Goal: Communication & Community: Share content

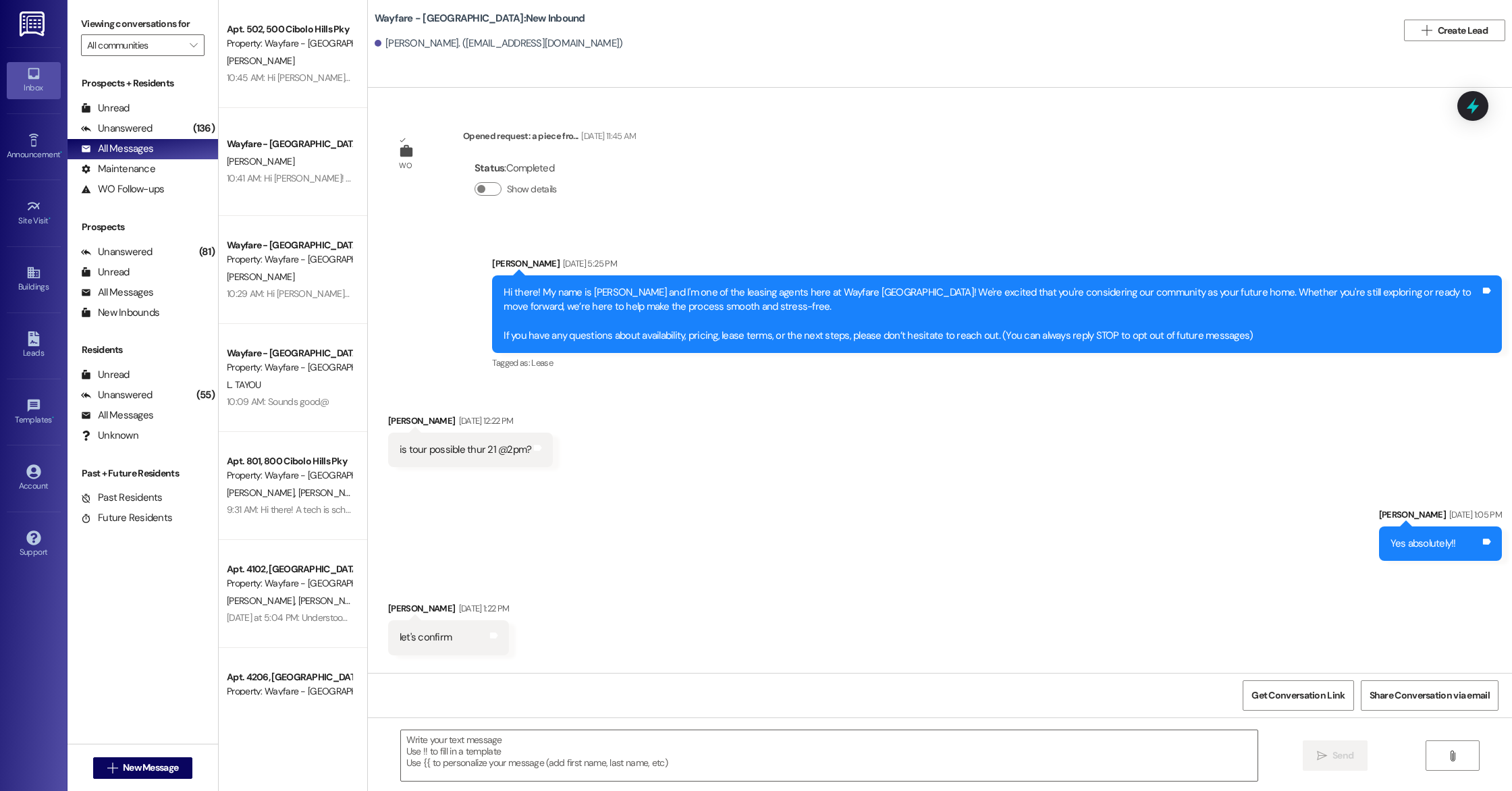
scroll to position [423, 0]
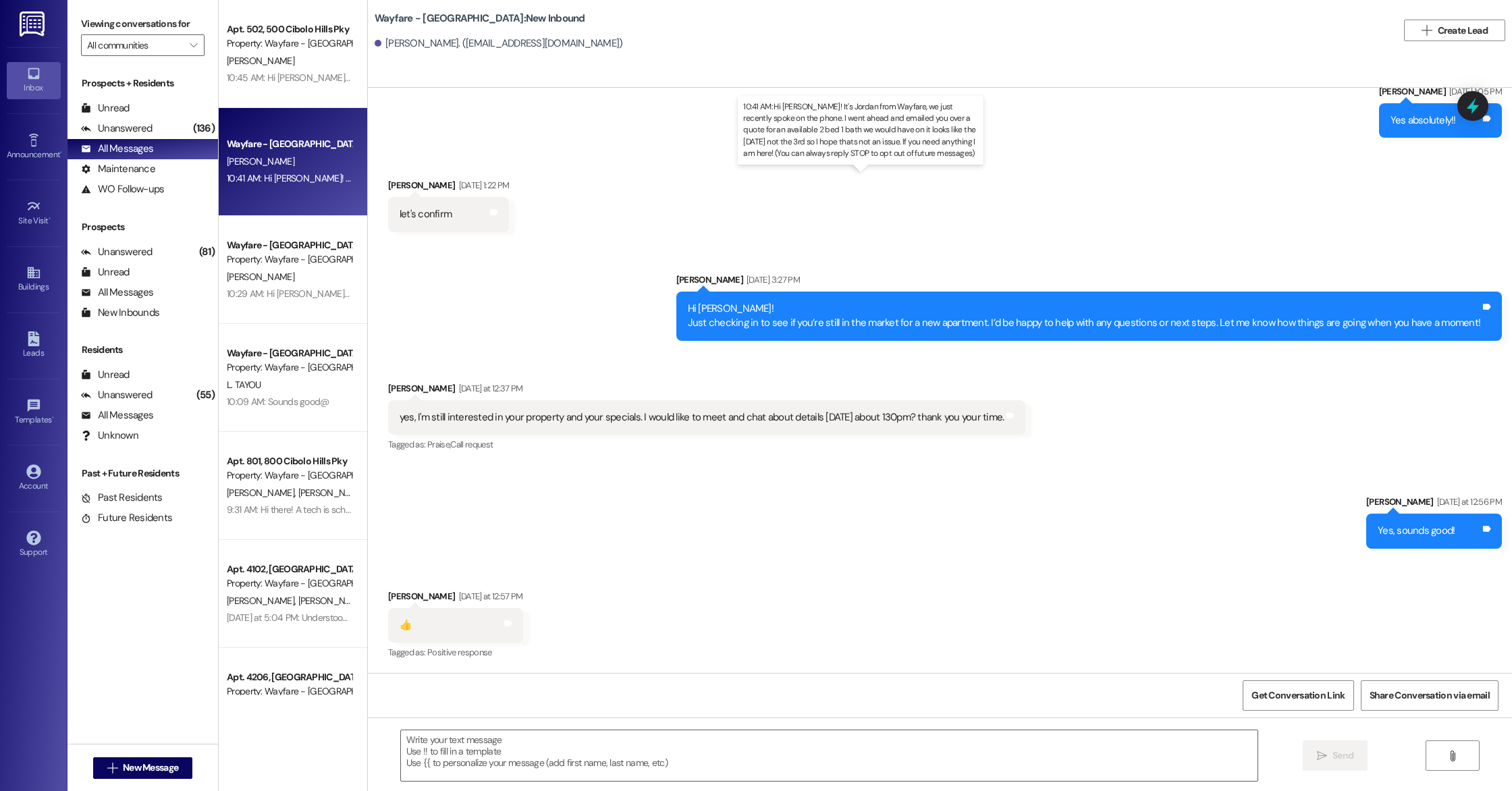
click at [287, 177] on div "10:41 AM: Hi [PERSON_NAME]! It's Jordan from Wayfare, we just recently spoke on…" at bounding box center [885, 179] width 1317 height 12
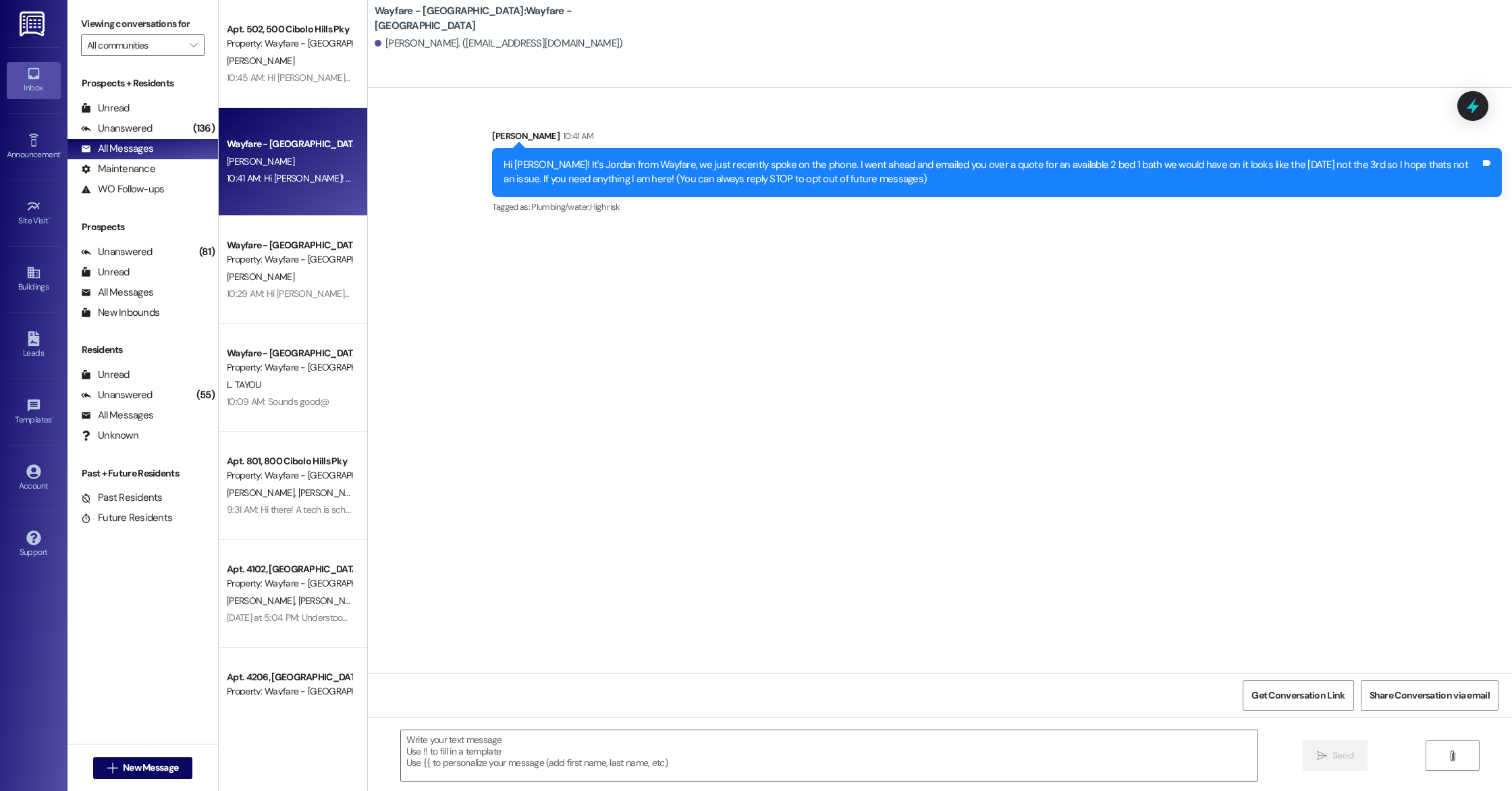
scroll to position [0, 0]
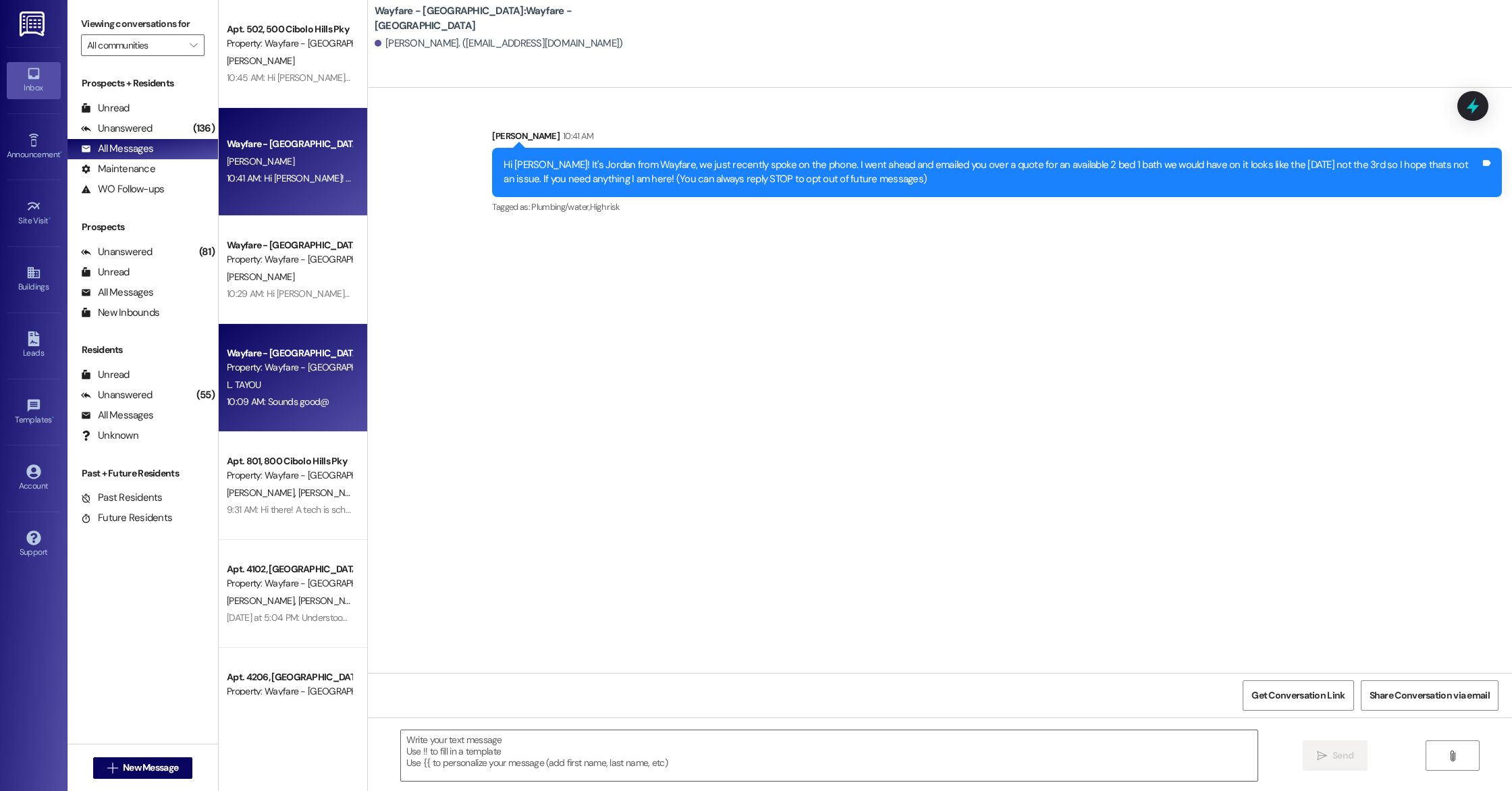
click at [308, 356] on div "Wayfare - [GEOGRAPHIC_DATA]" at bounding box center [289, 353] width 125 height 14
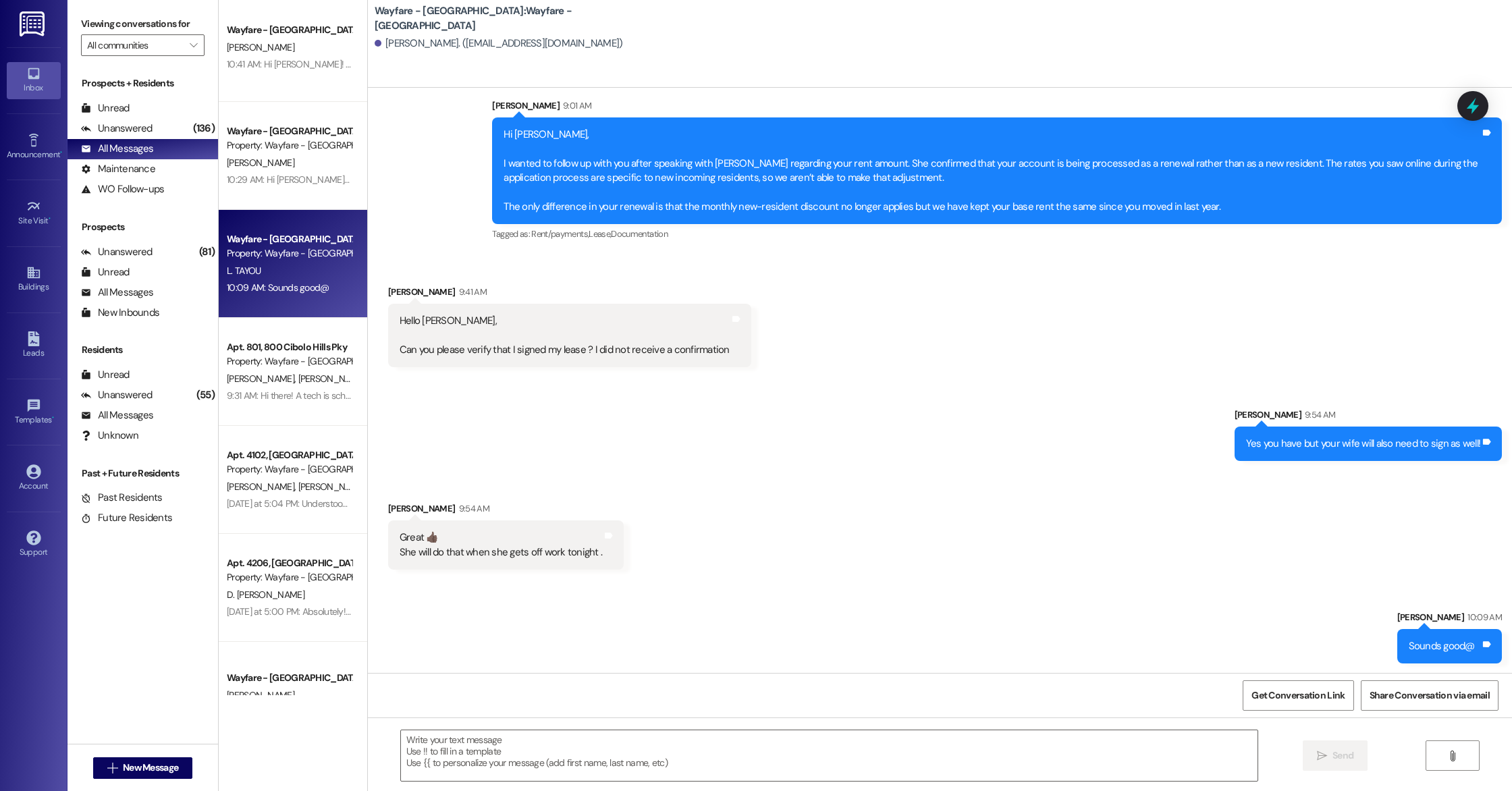
scroll to position [373, 0]
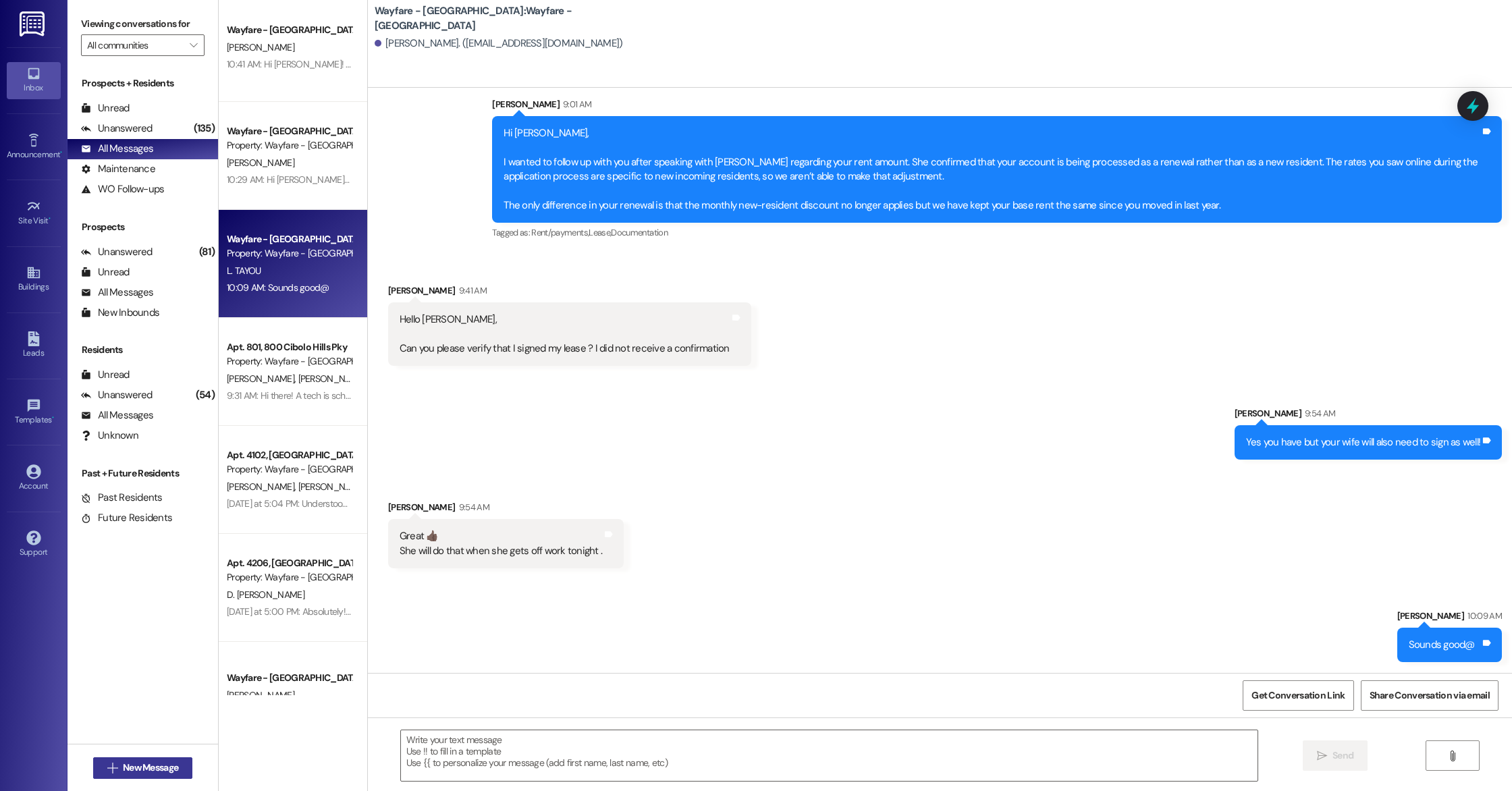
click at [159, 765] on span "New Message" at bounding box center [150, 767] width 55 height 14
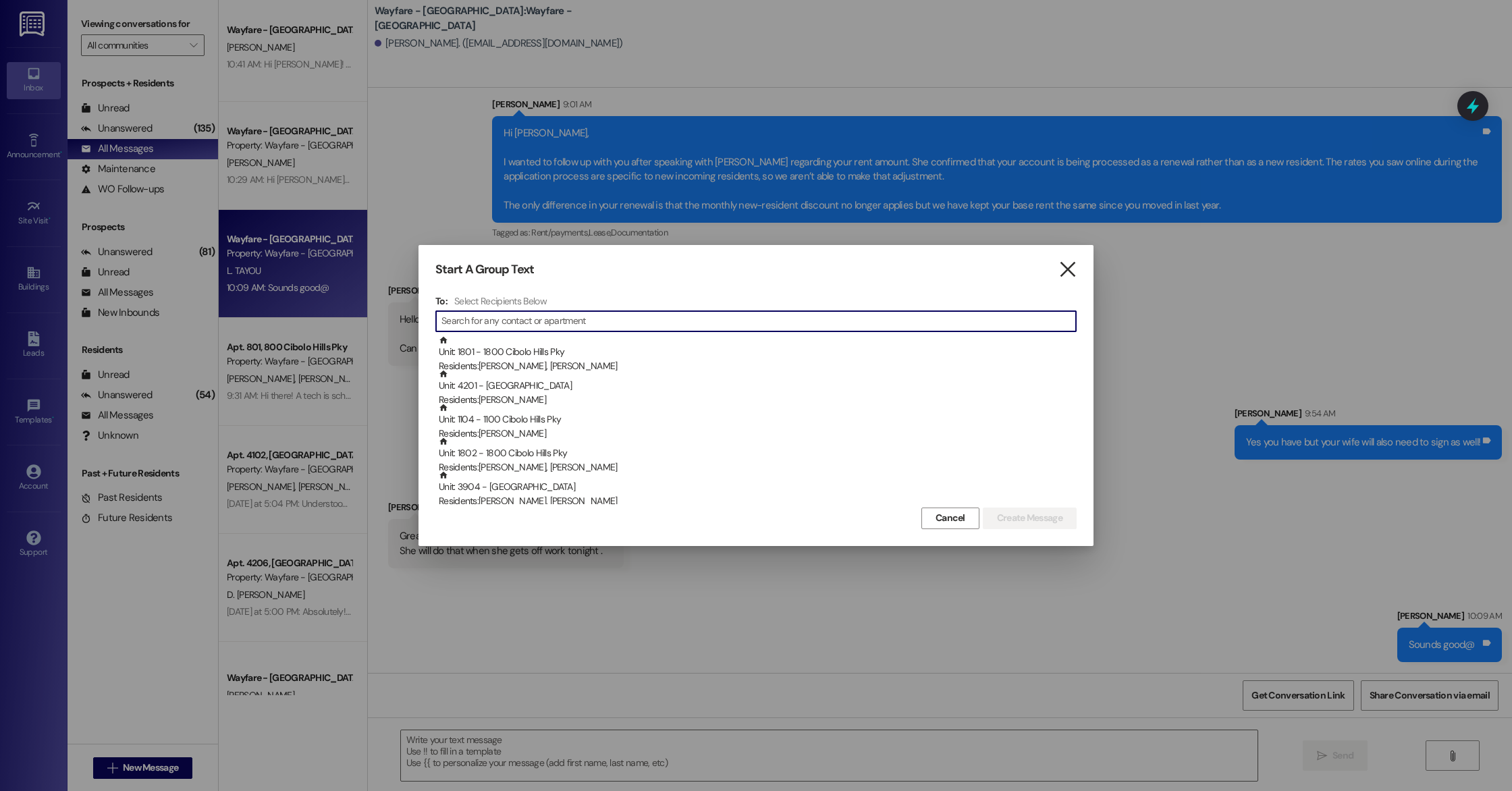
click at [1073, 267] on icon "" at bounding box center [1067, 269] width 18 height 14
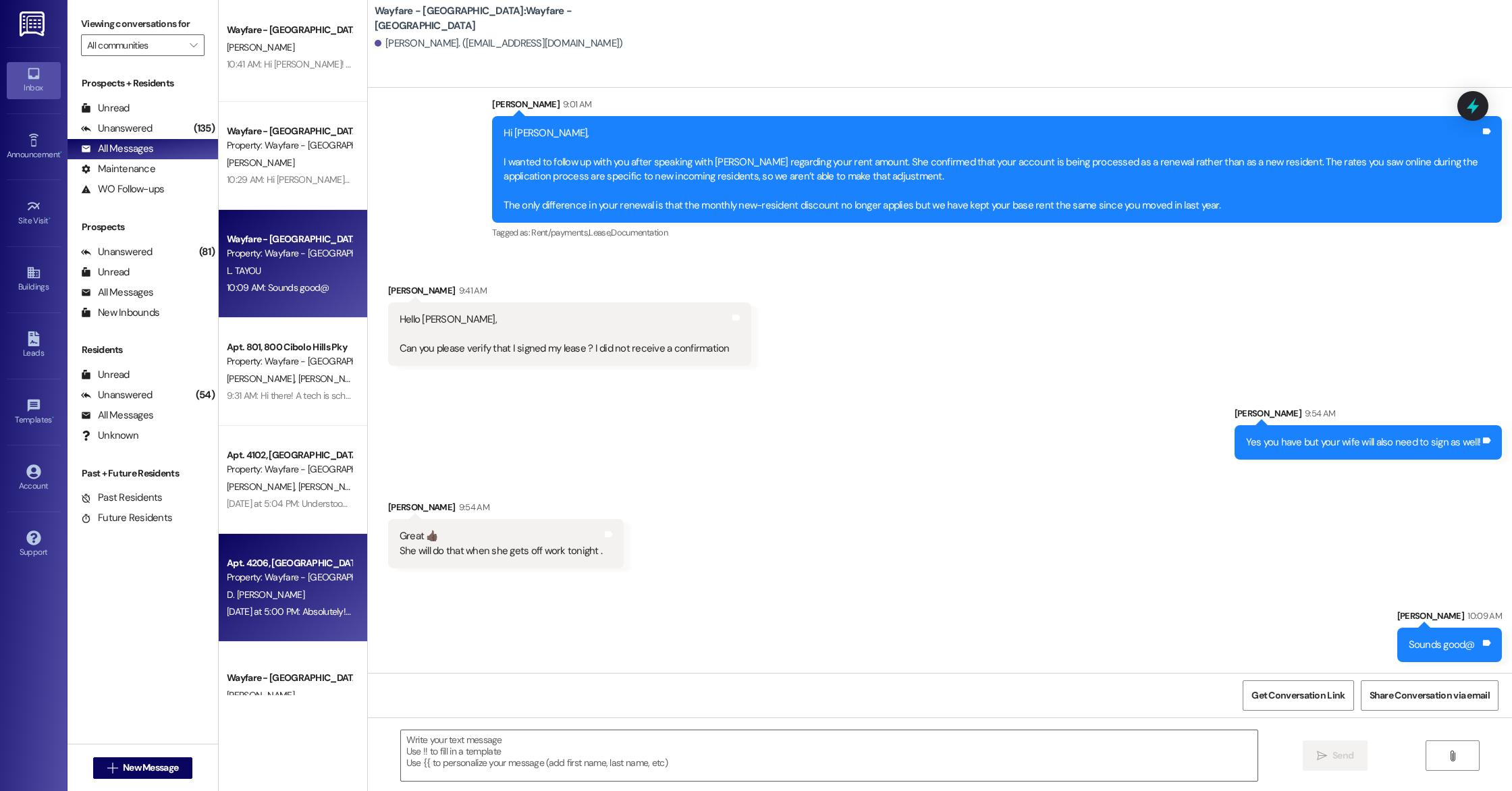
click at [277, 582] on div "Property: Wayfare - [GEOGRAPHIC_DATA]" at bounding box center [289, 577] width 125 height 14
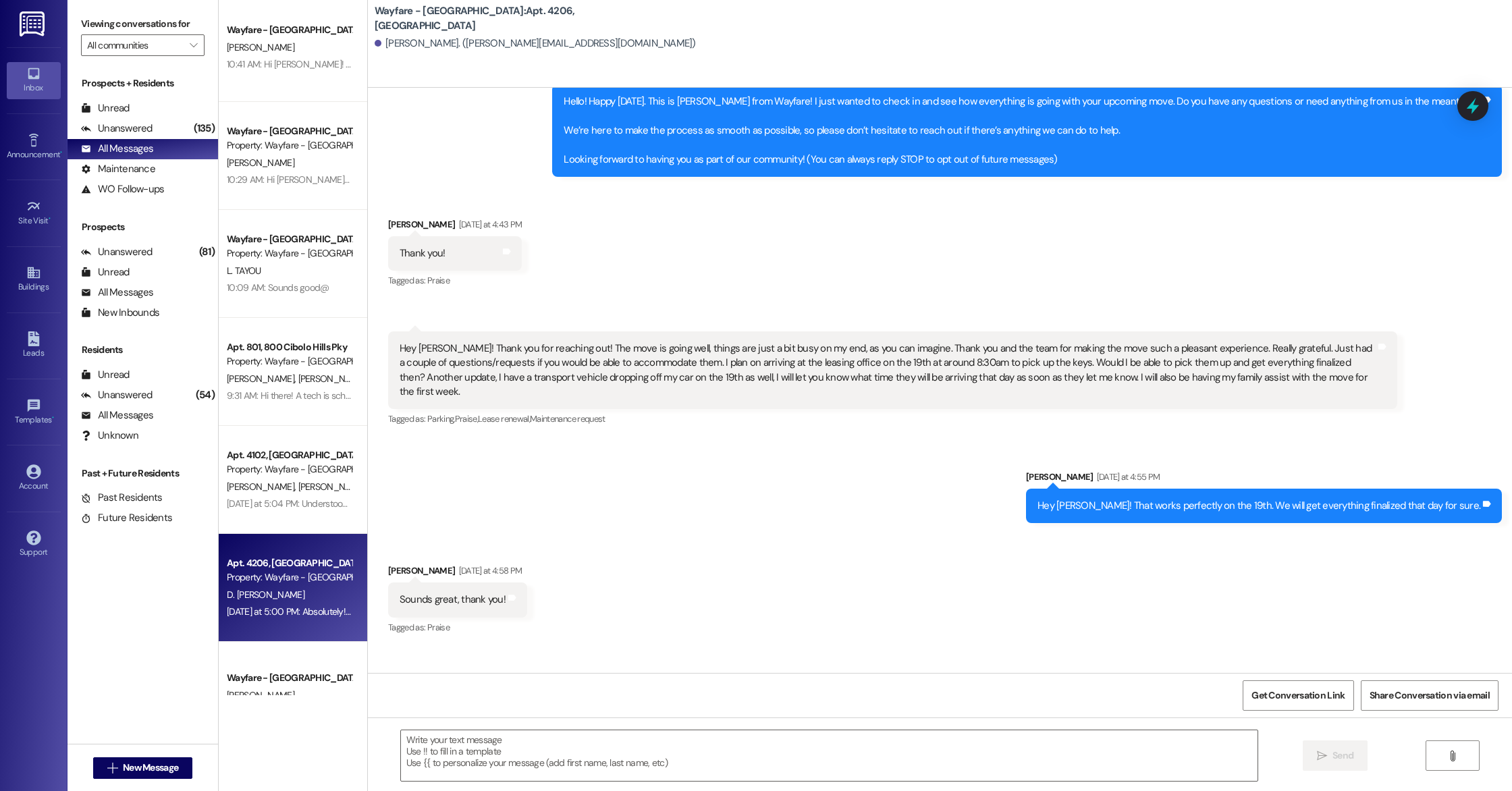
scroll to position [0, 0]
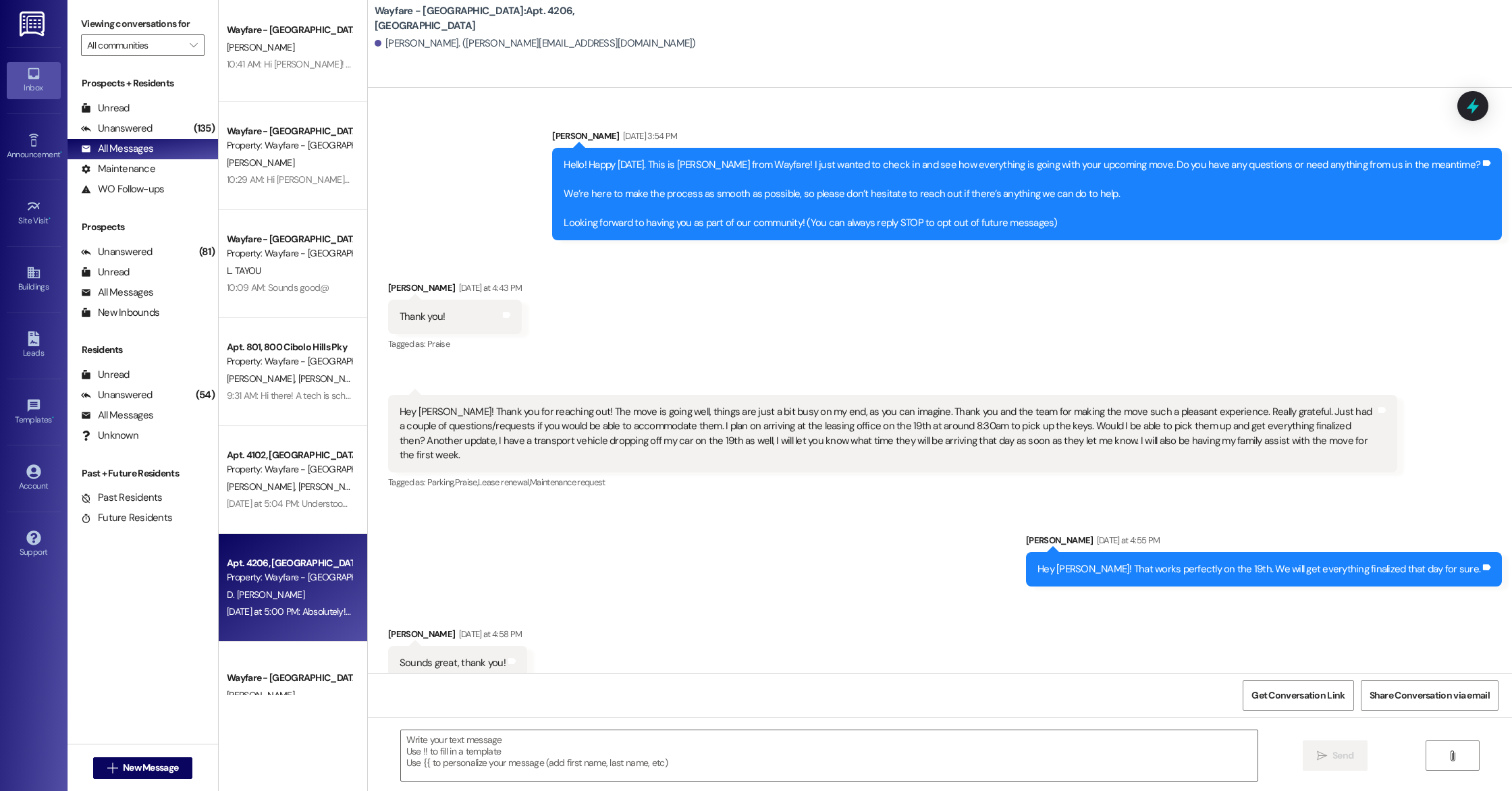
click at [190, 775] on div " New Message" at bounding box center [143, 767] width 151 height 47
click at [157, 772] on span "New Message" at bounding box center [150, 767] width 55 height 14
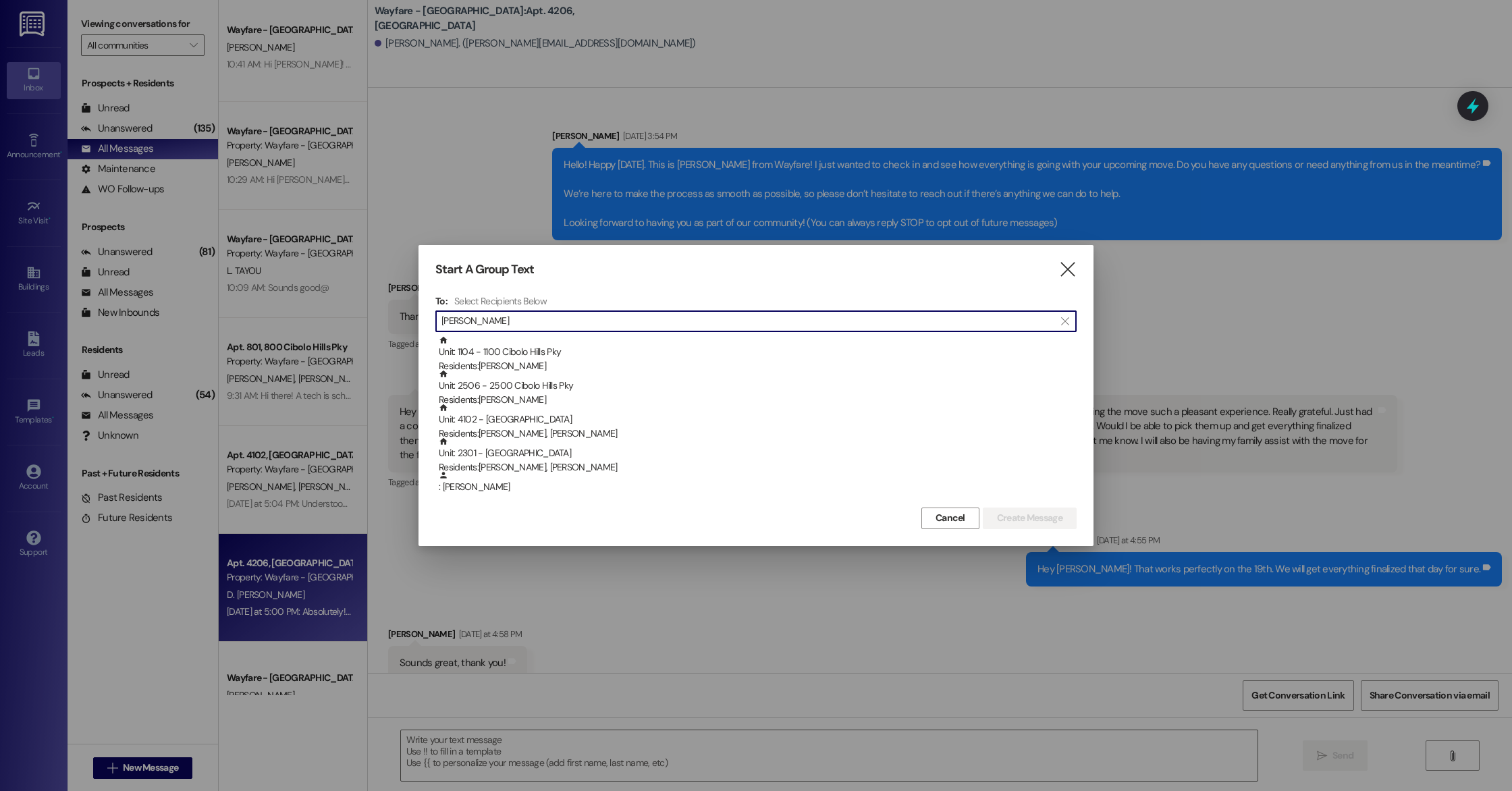
click at [466, 314] on input "[PERSON_NAME]" at bounding box center [747, 321] width 613 height 19
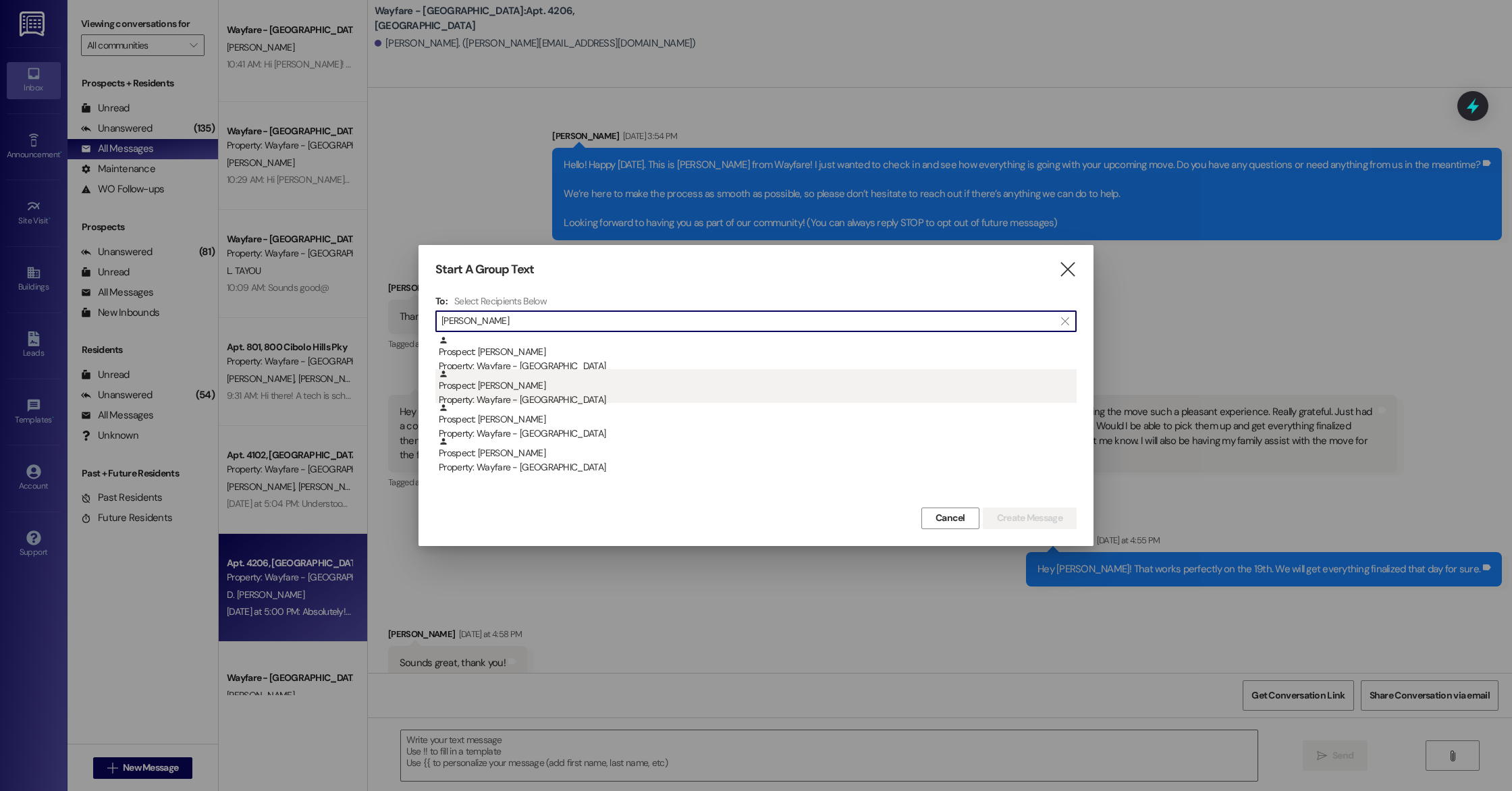
type input "[PERSON_NAME]"
click at [566, 393] on div "Property: Wayfare - [GEOGRAPHIC_DATA]" at bounding box center [757, 400] width 638 height 14
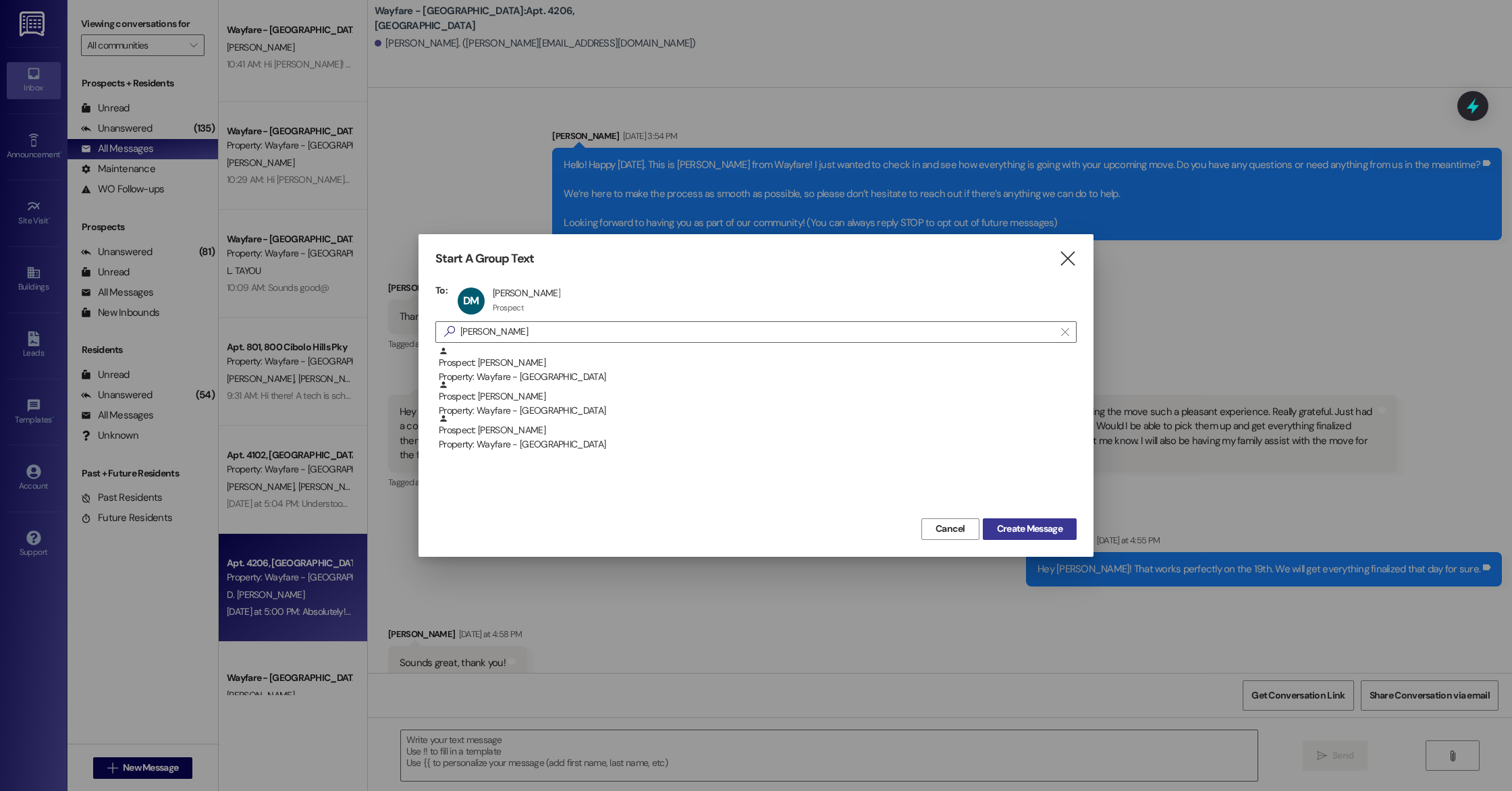
click at [1048, 529] on span "Create Message" at bounding box center [1030, 529] width 65 height 14
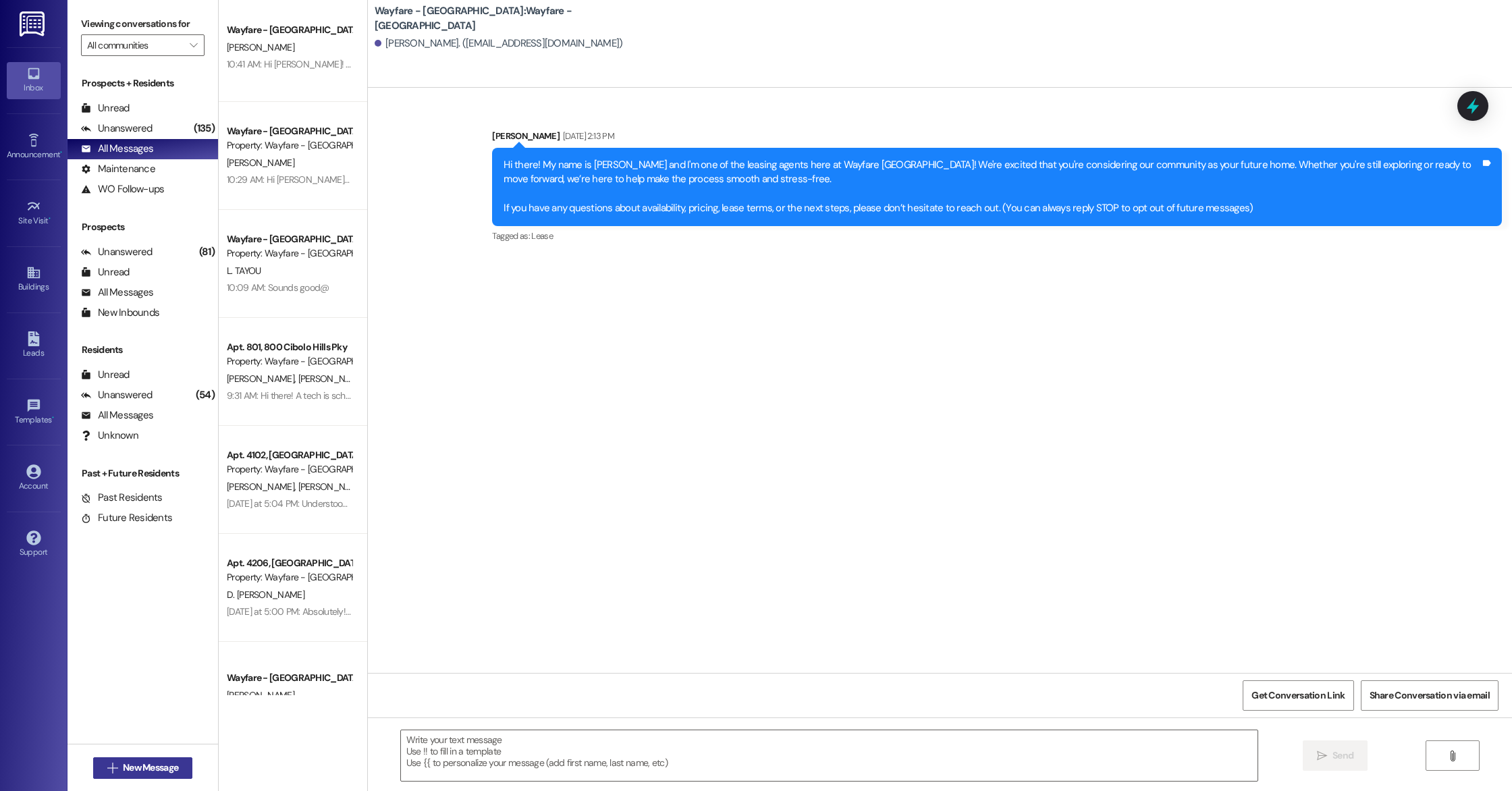
click at [168, 765] on span "New Message" at bounding box center [150, 767] width 55 height 14
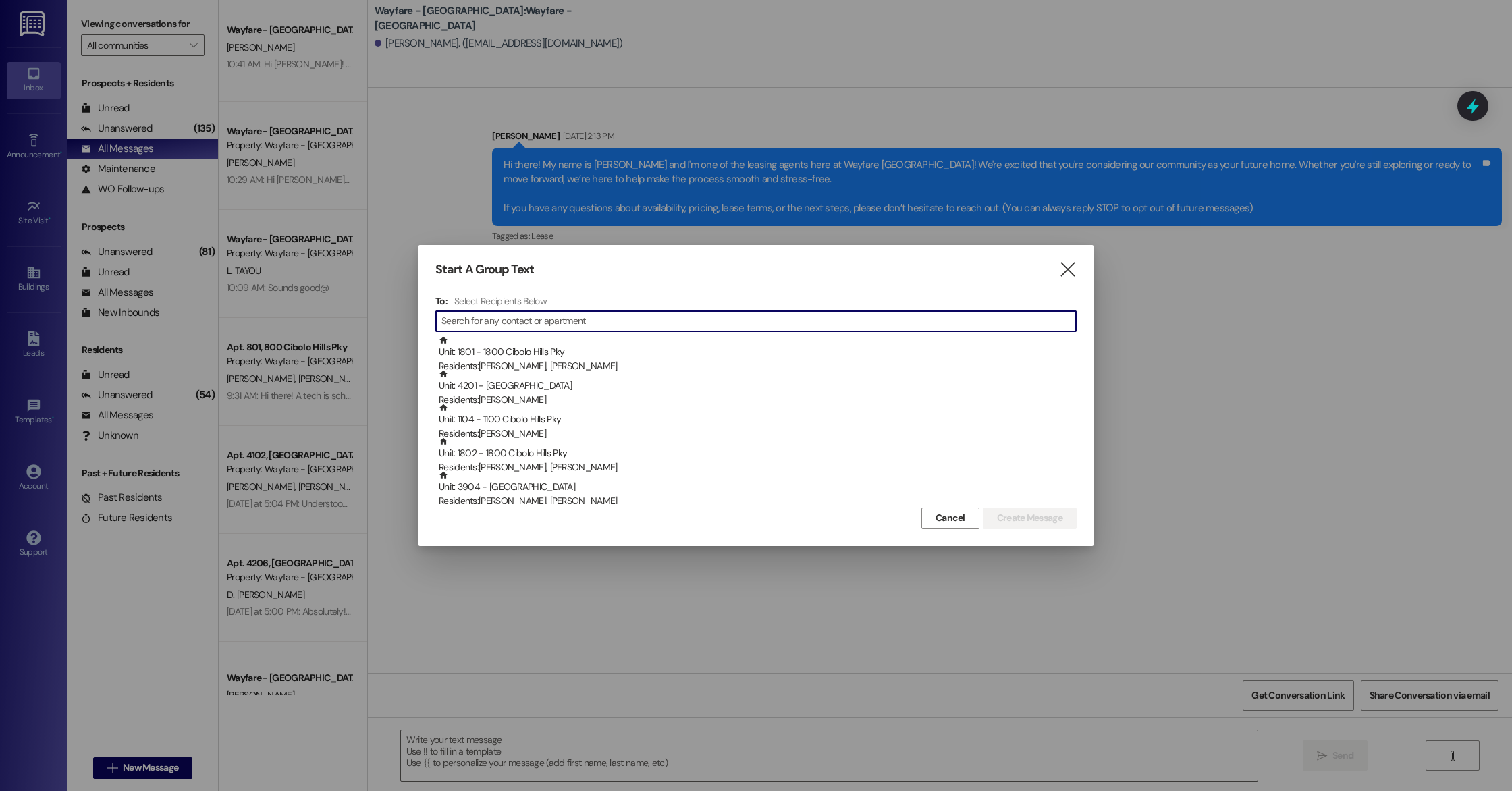
click at [496, 327] on input at bounding box center [758, 321] width 634 height 19
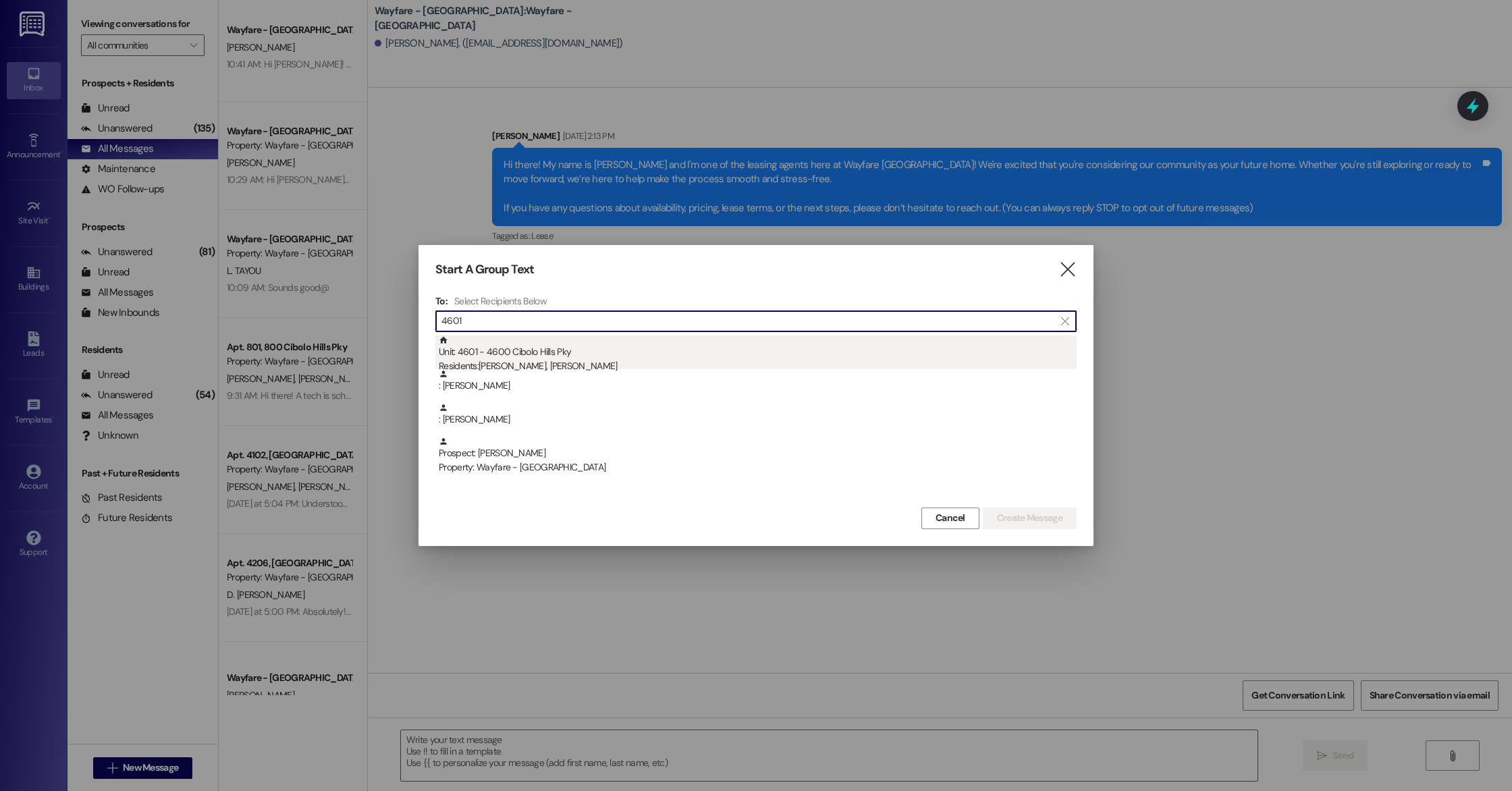
type input "4601"
click at [513, 362] on div "Residents: [PERSON_NAME], [PERSON_NAME]" at bounding box center [757, 366] width 638 height 14
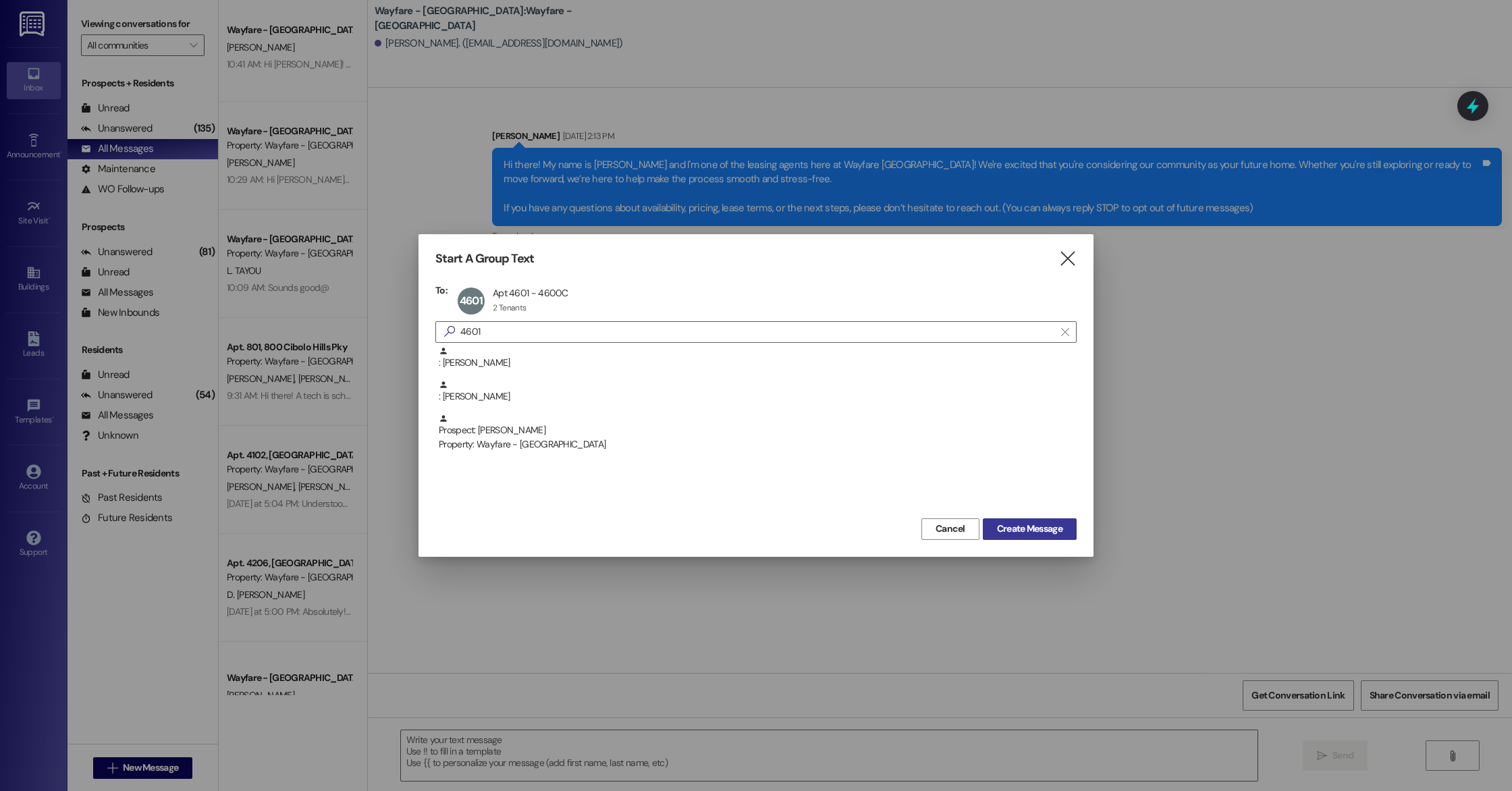
click at [1010, 528] on span "Create Message" at bounding box center [1030, 529] width 65 height 14
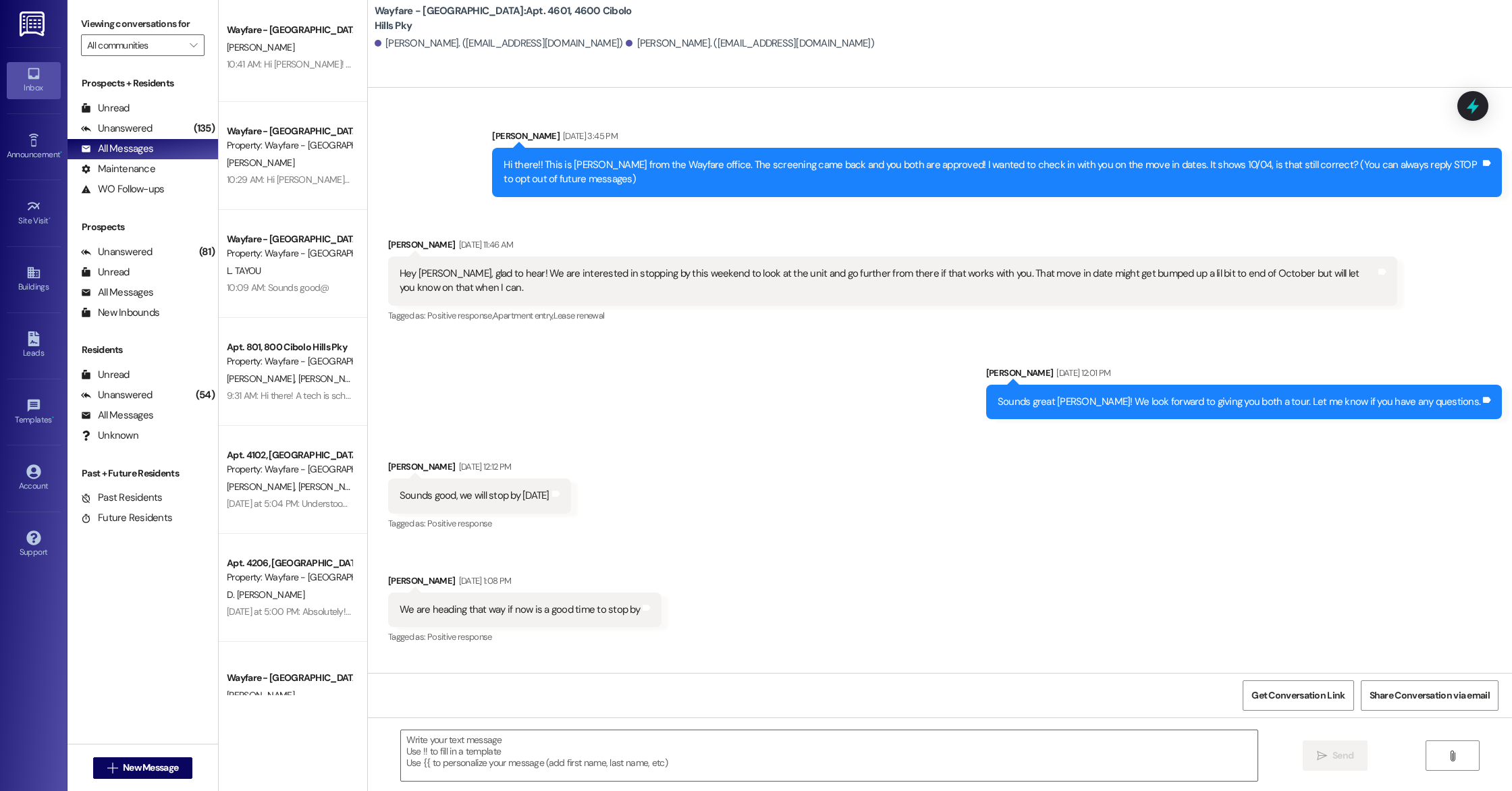
scroll to position [23752, 0]
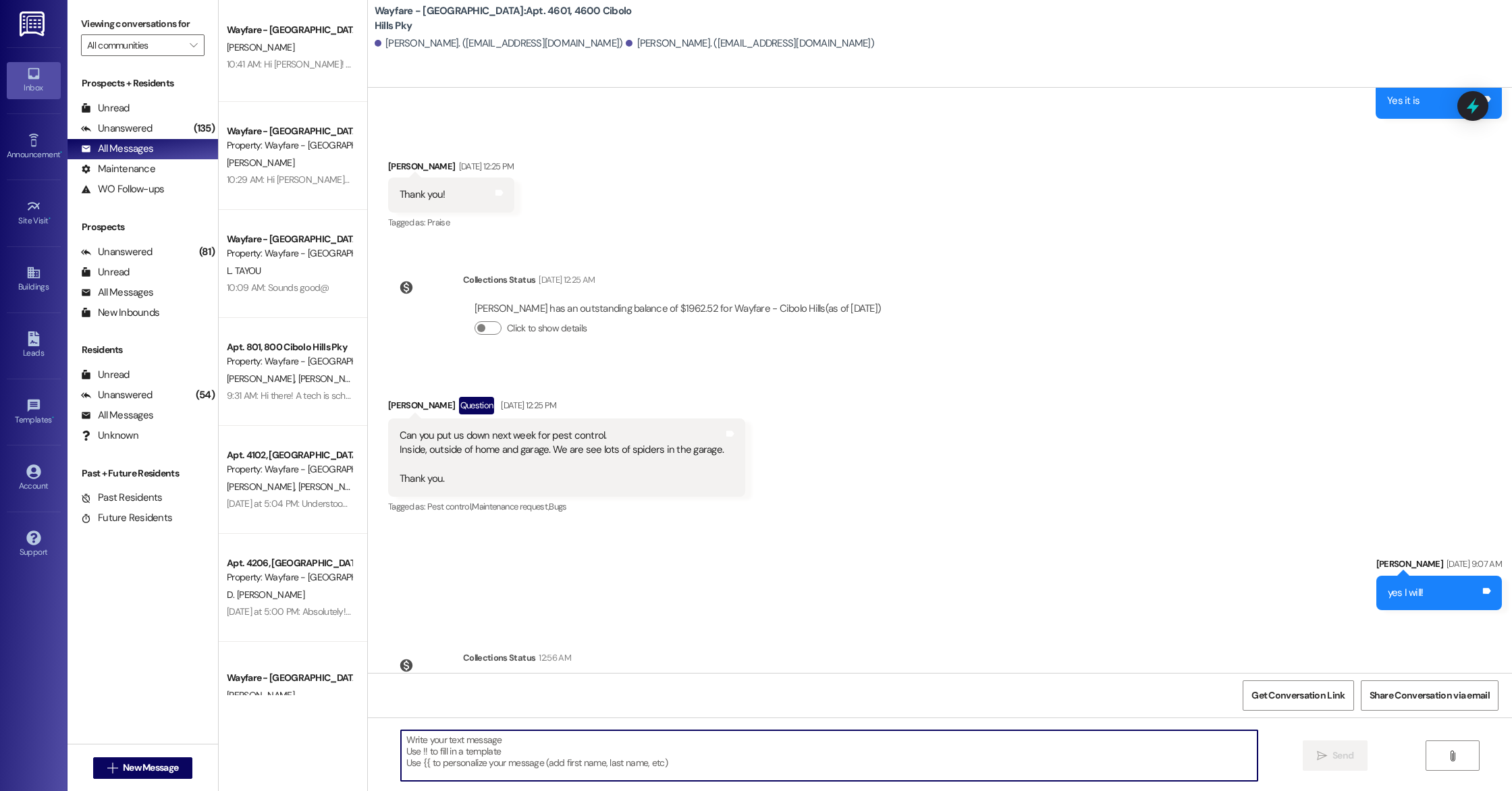
paste textarea "Hi there! The pest control company is here and is going to arrive at your unit …"
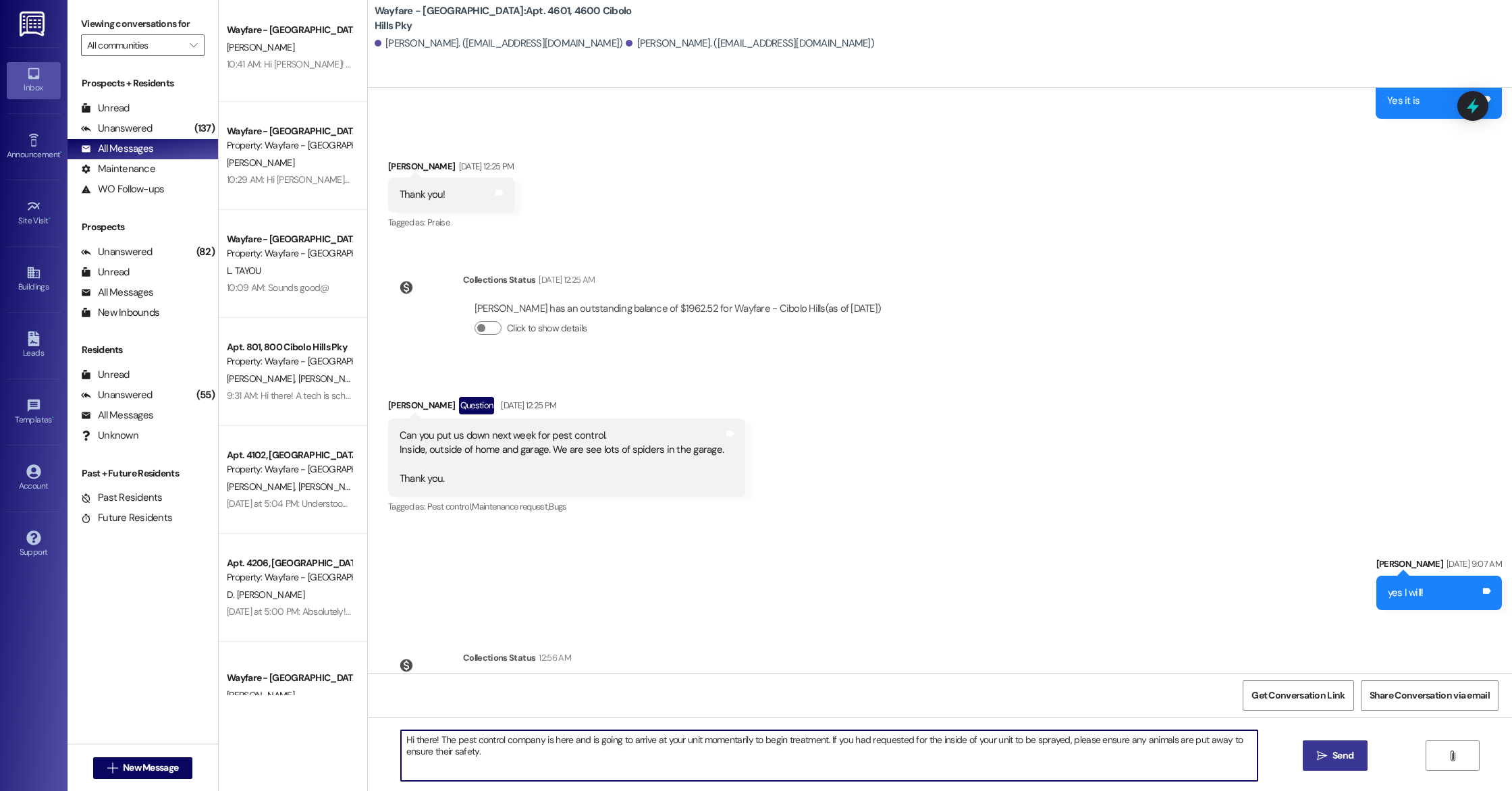
type textarea "Hi there! The pest control company is here and is going to arrive at your unit …"
click at [1326, 767] on button " Send" at bounding box center [1335, 755] width 65 height 30
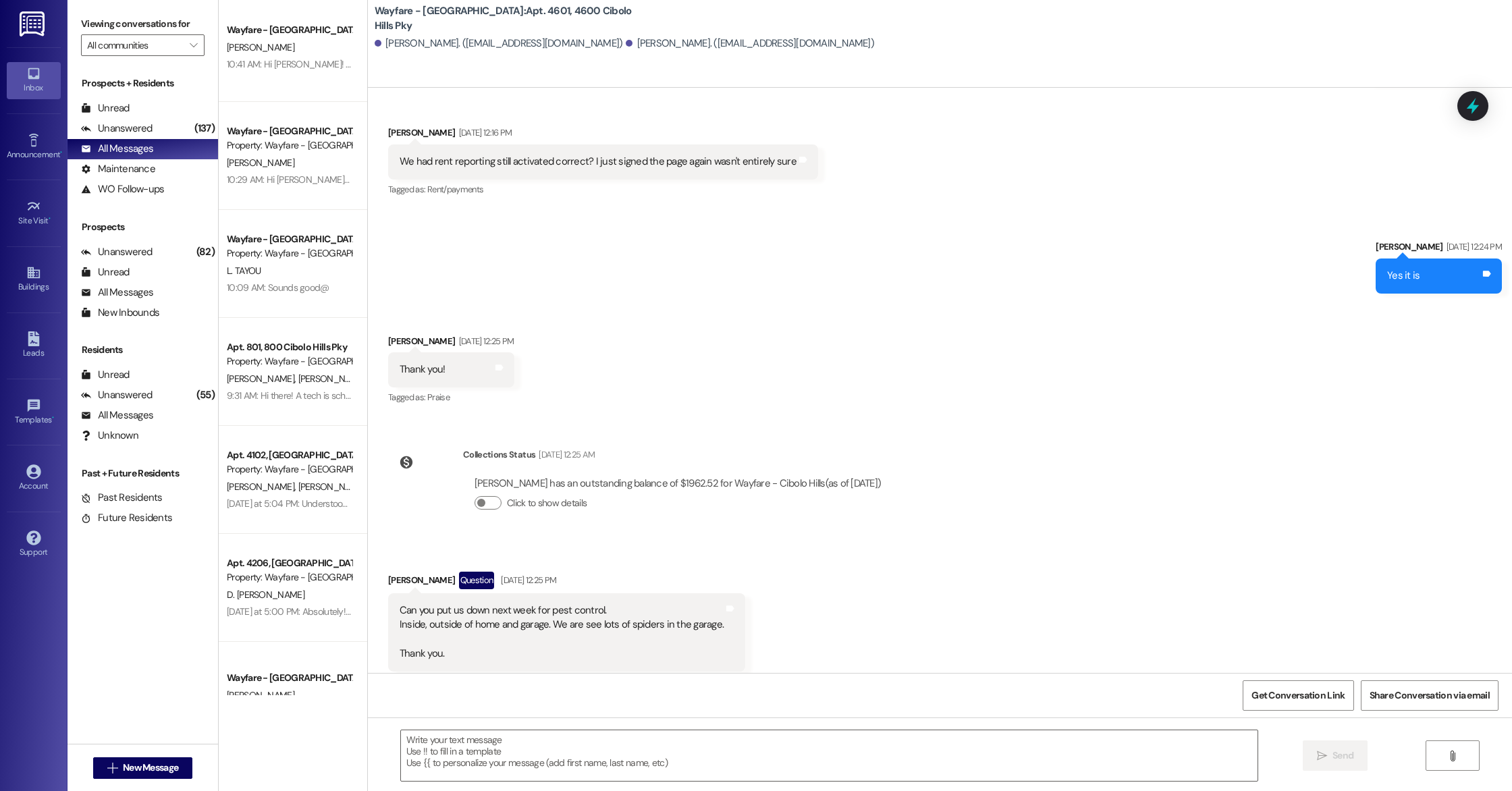
scroll to position [23533, 0]
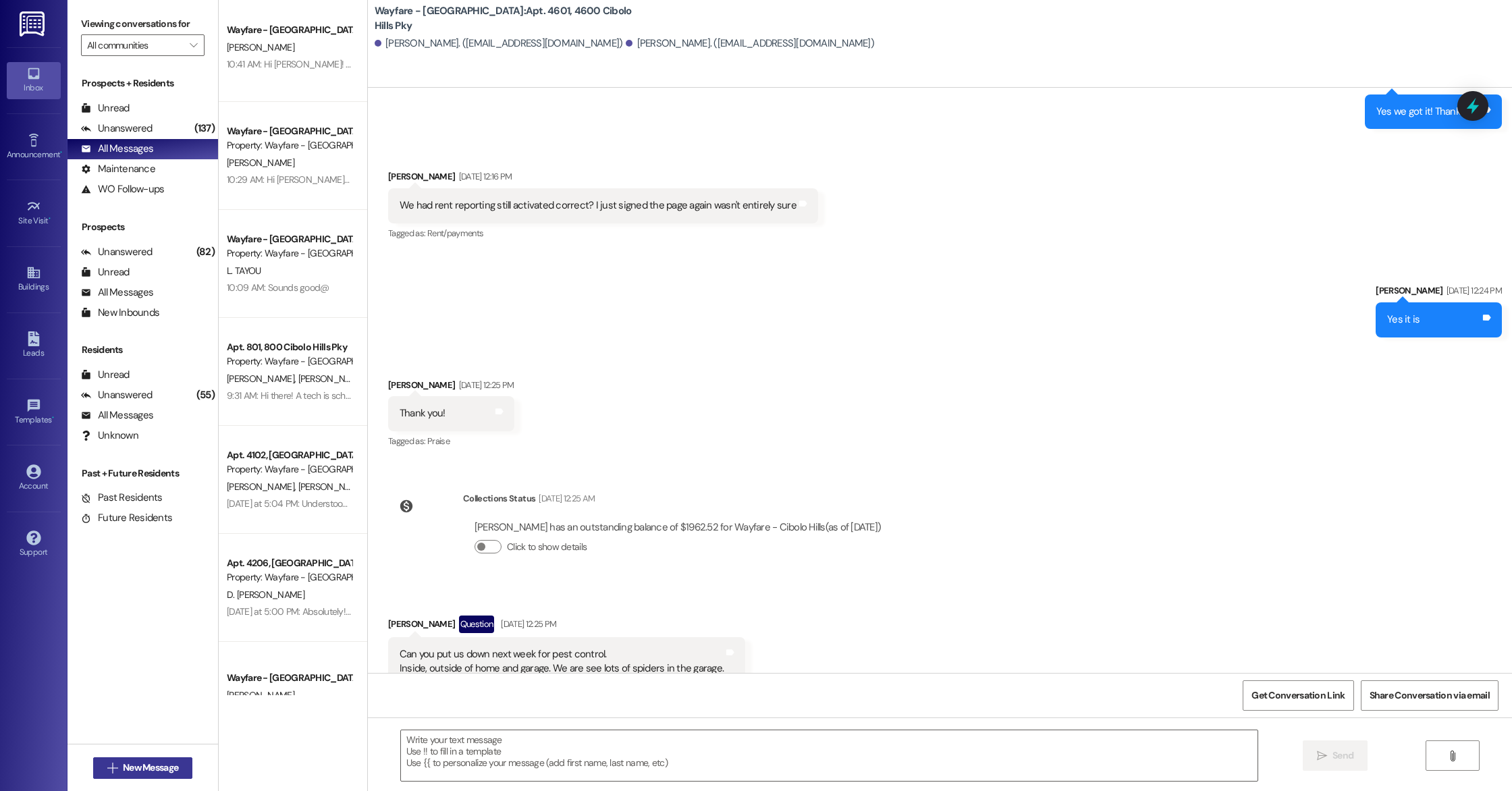
click at [169, 771] on span "New Message" at bounding box center [150, 767] width 55 height 14
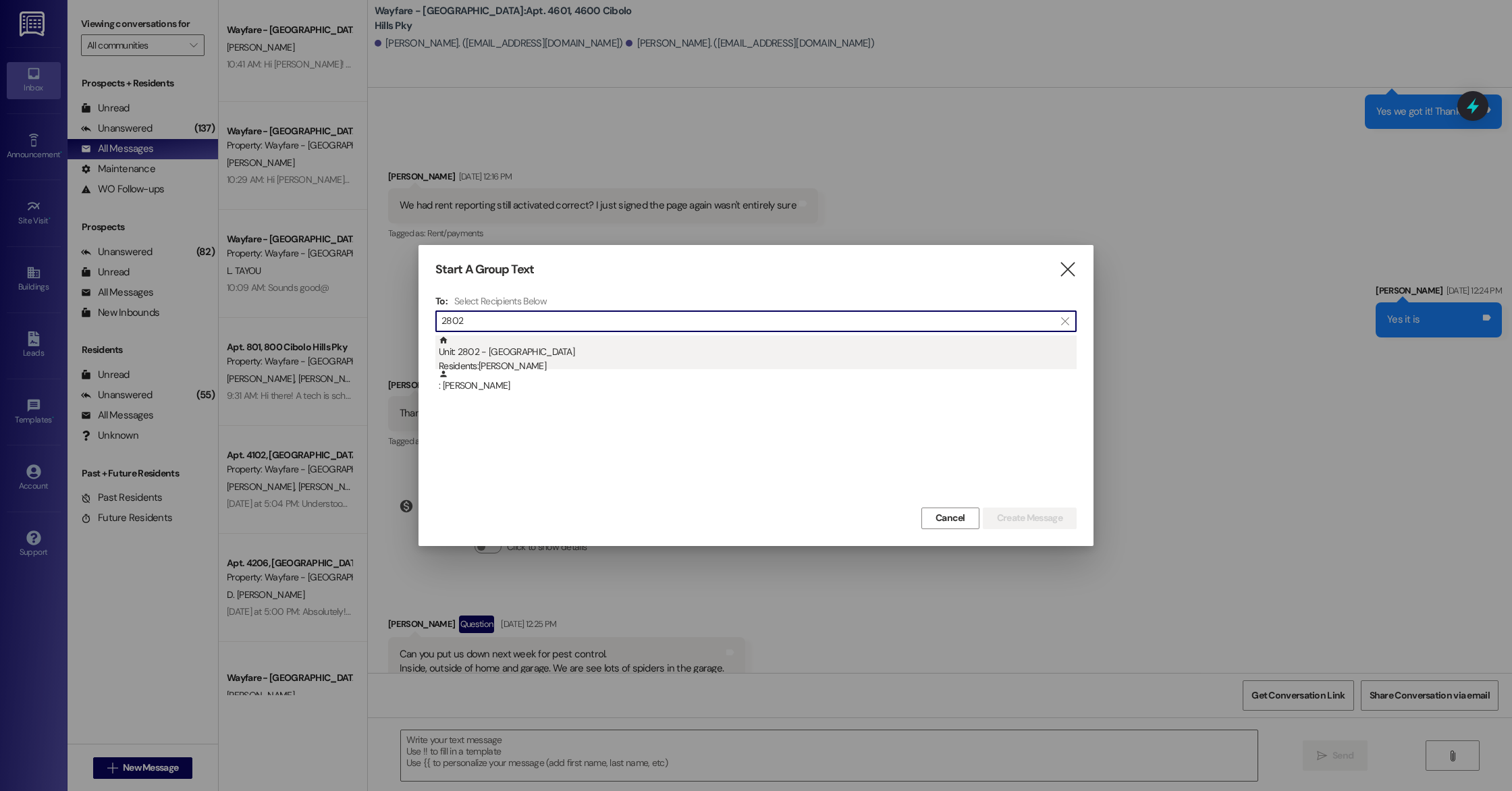
type input "2802"
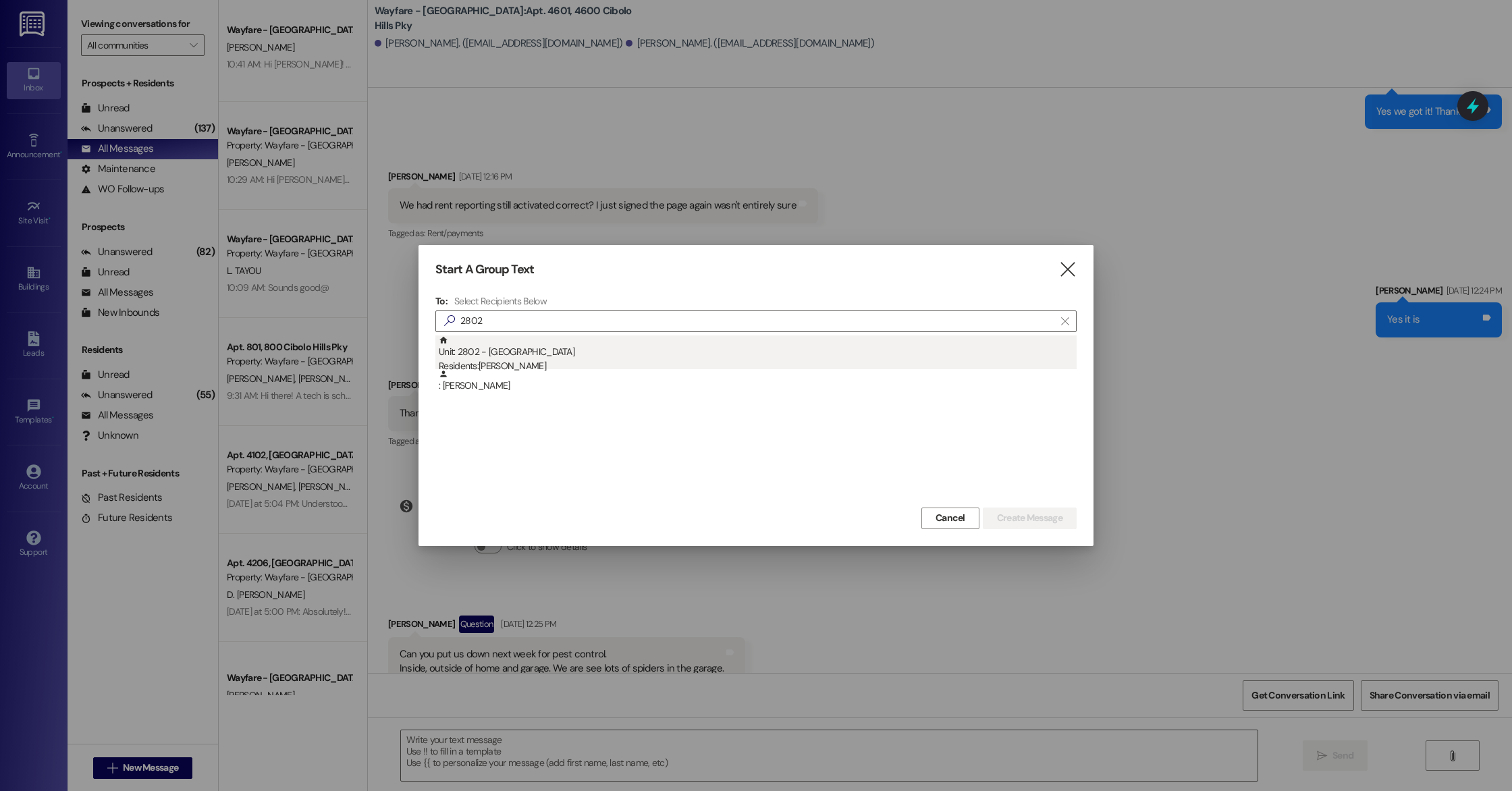
click at [529, 368] on div "Residents: [PERSON_NAME]" at bounding box center [757, 366] width 638 height 14
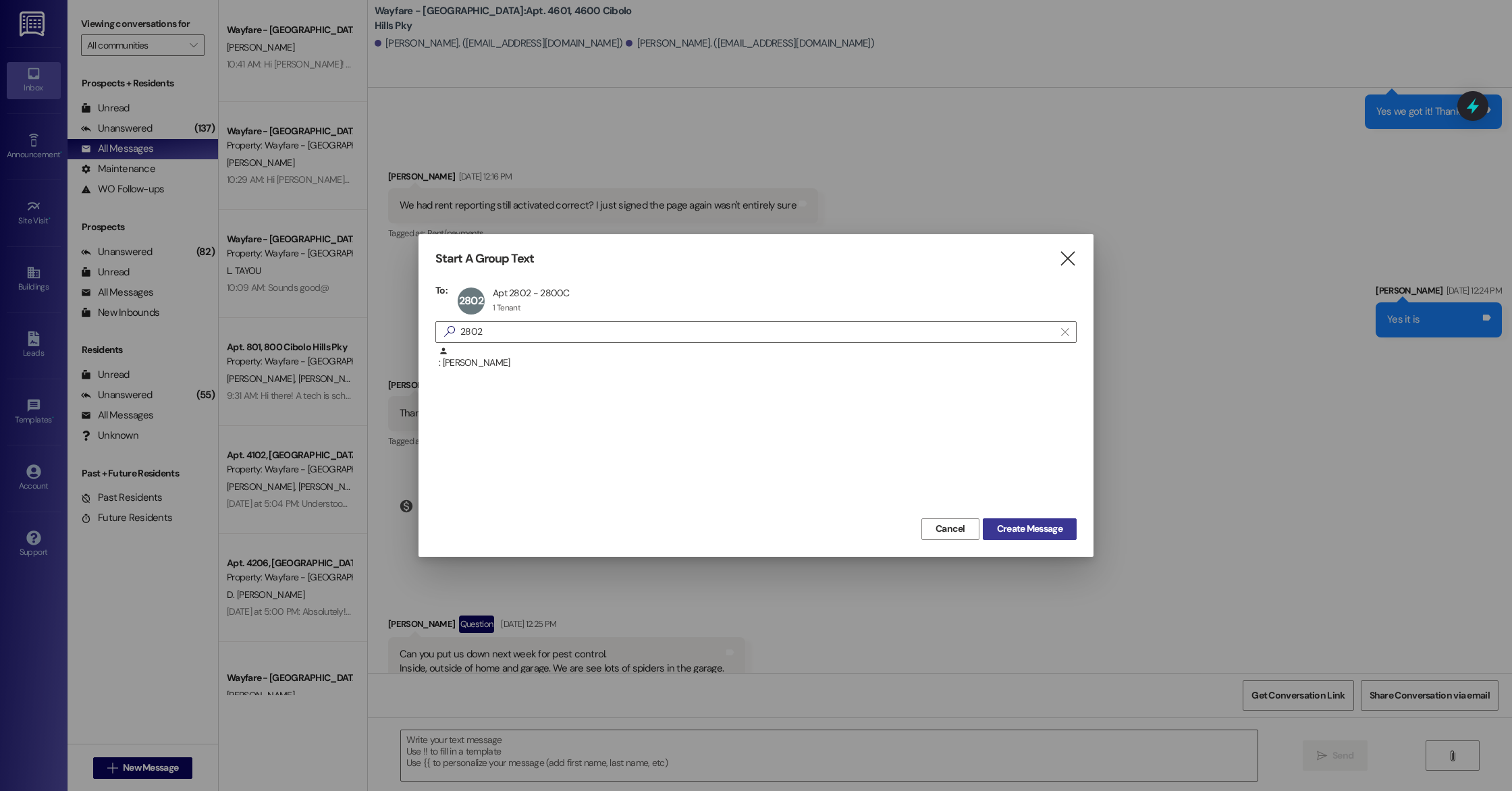
click at [1041, 535] on span "Create Message" at bounding box center [1030, 529] width 65 height 14
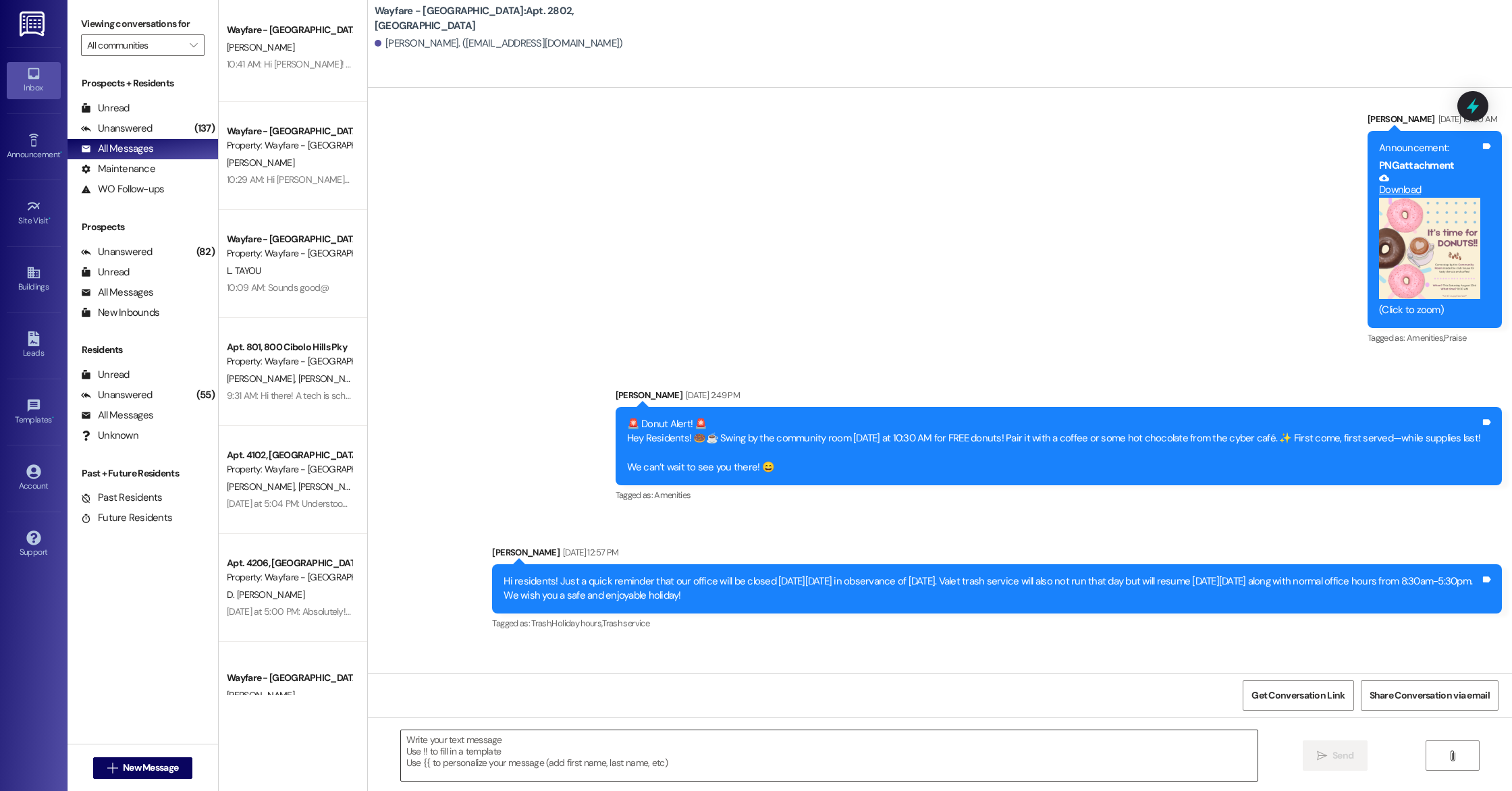
scroll to position [12099, 0]
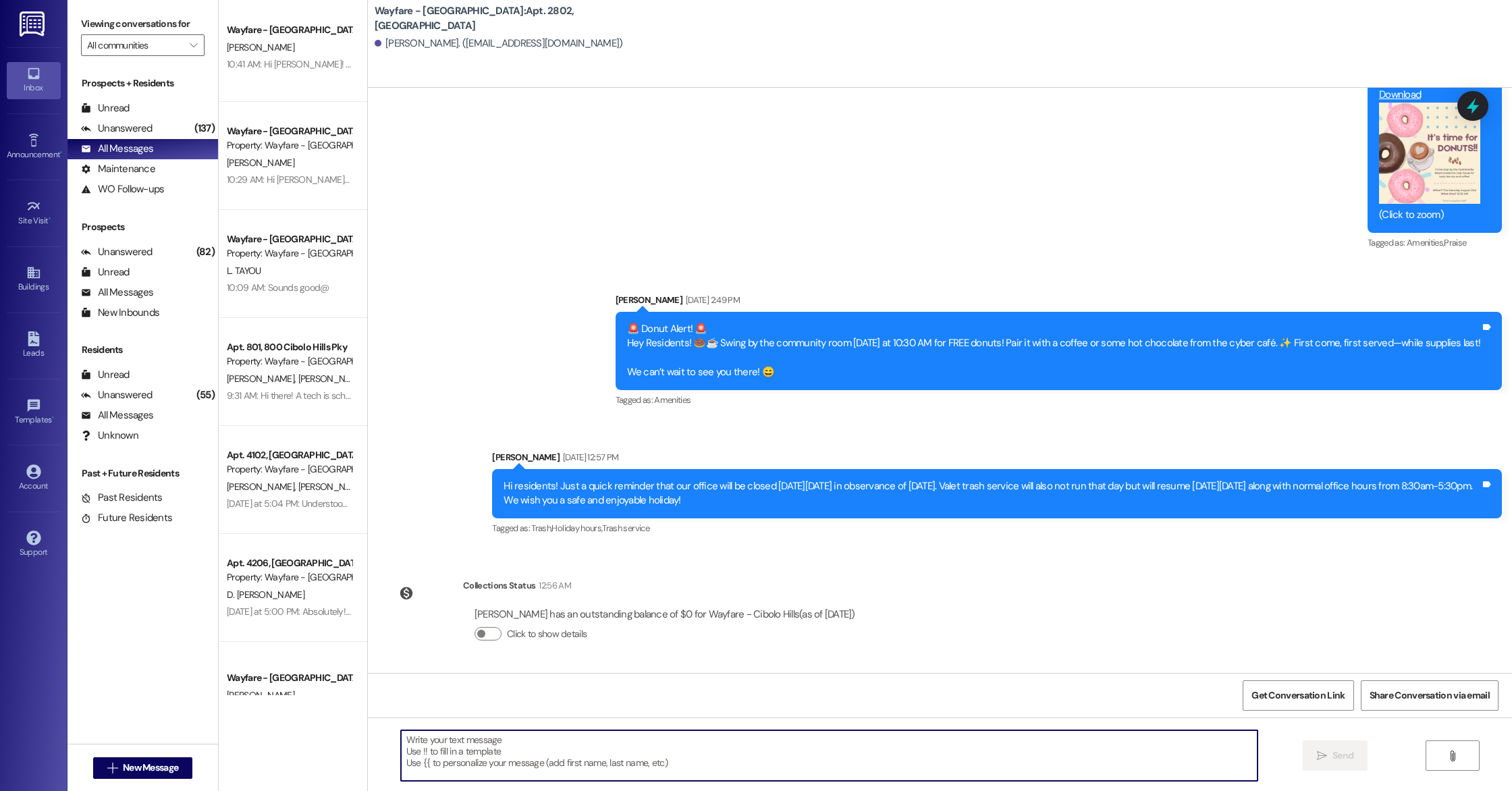
paste textarea "Hi there! The pest control company is here and is going to arrive at your unit …"
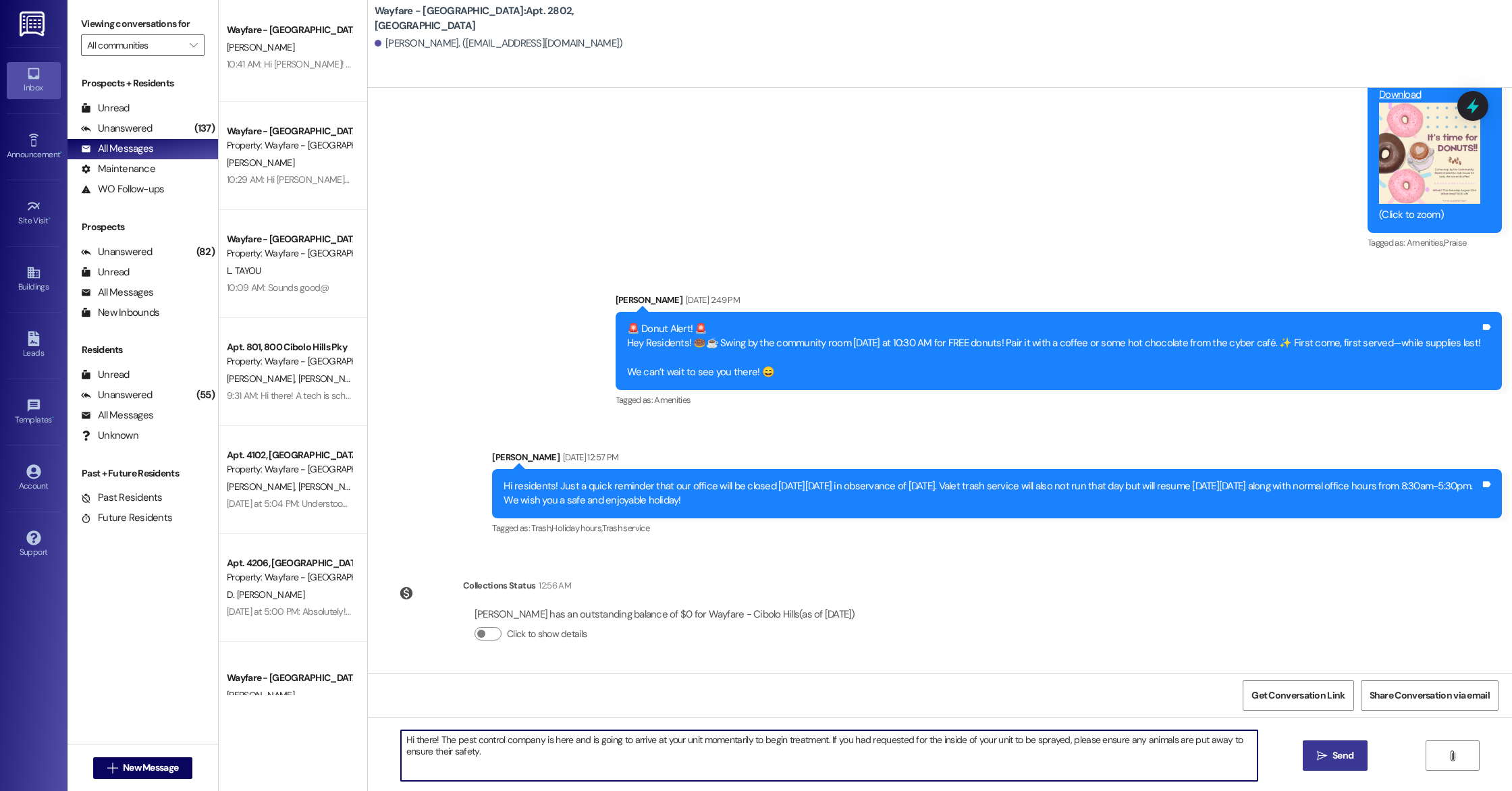
type textarea "Hi there! The pest control company is here and is going to arrive at your unit …"
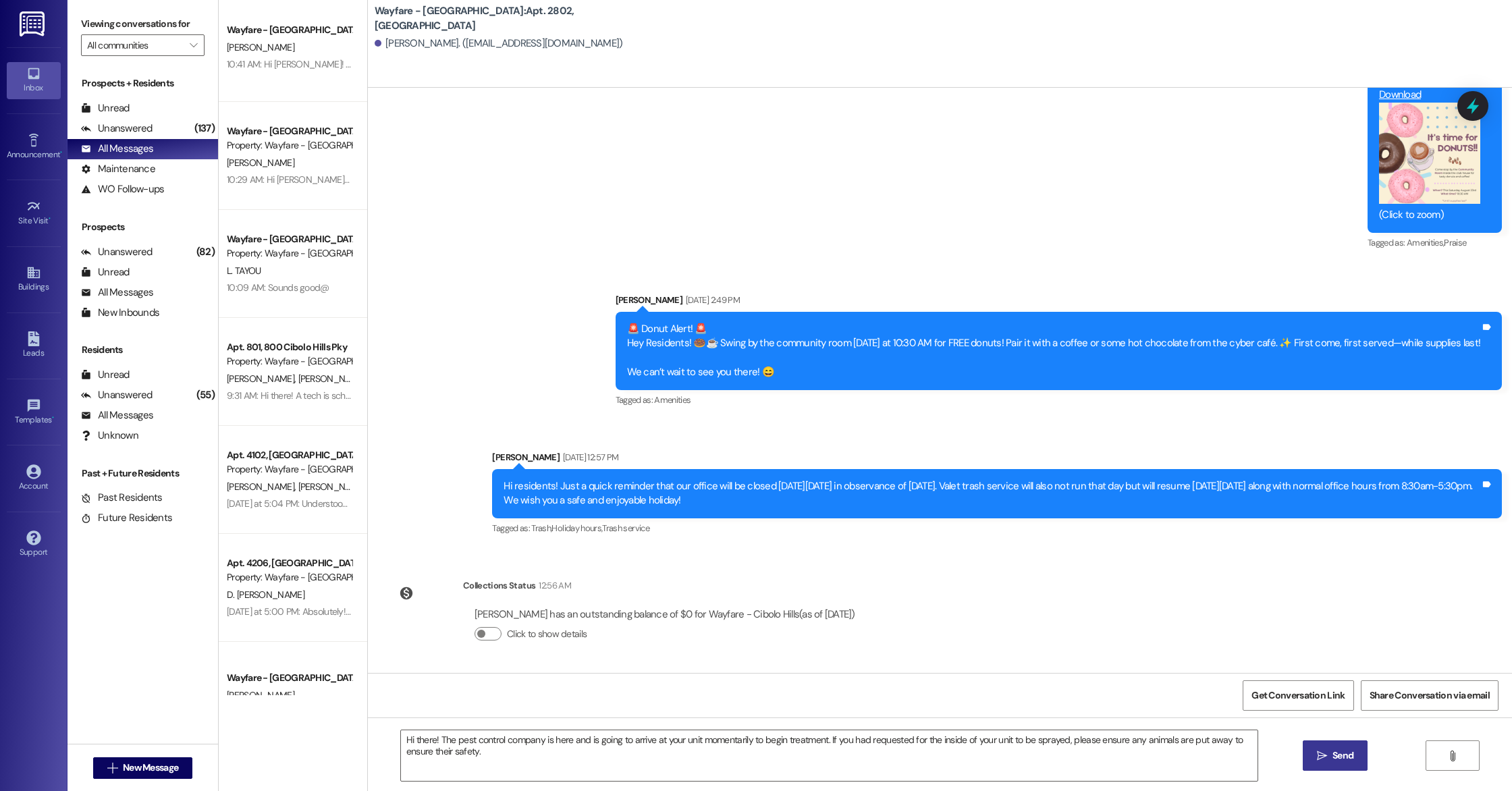
click at [1312, 748] on button " Send" at bounding box center [1335, 755] width 65 height 30
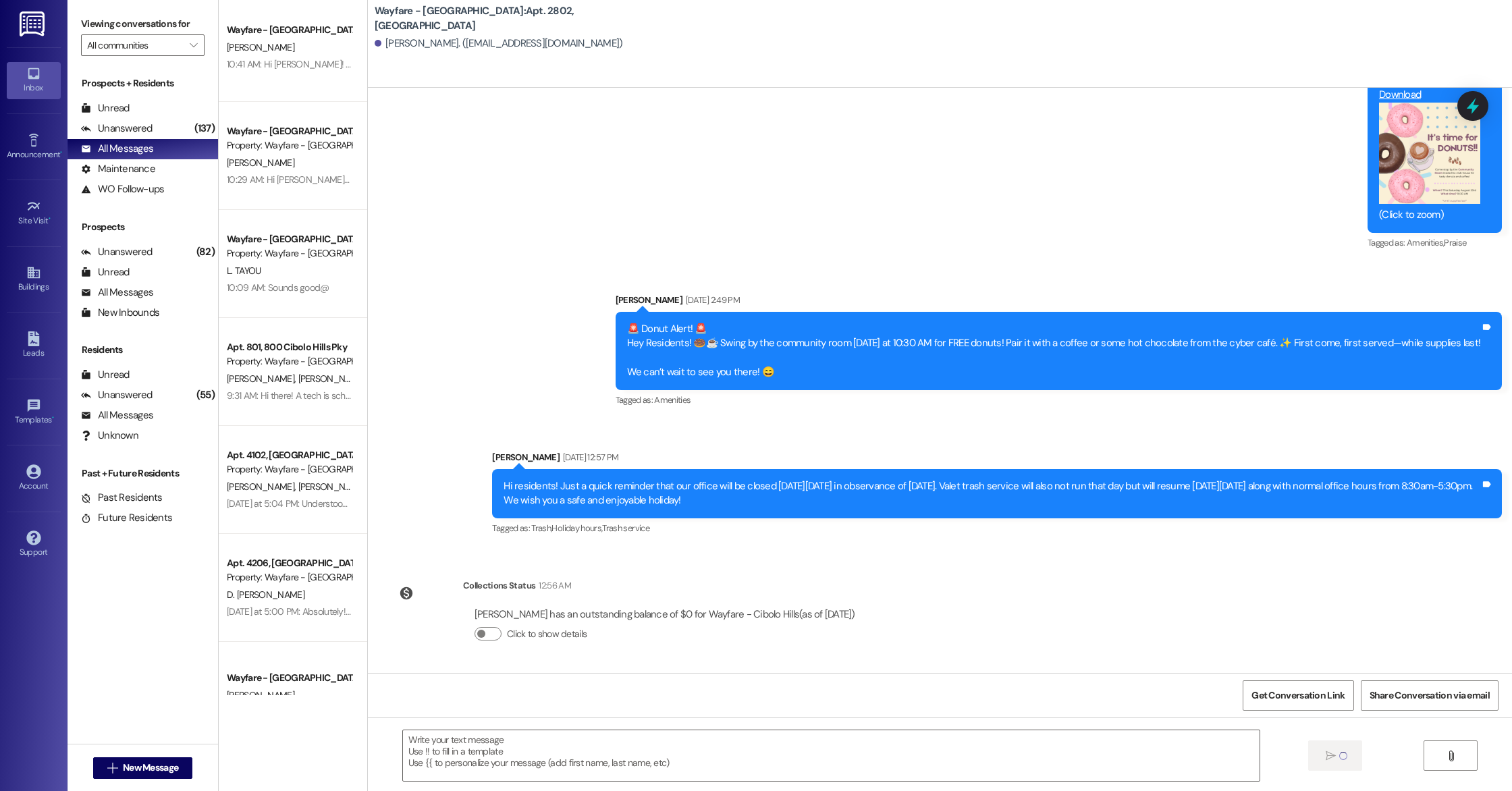
scroll to position [12099, 0]
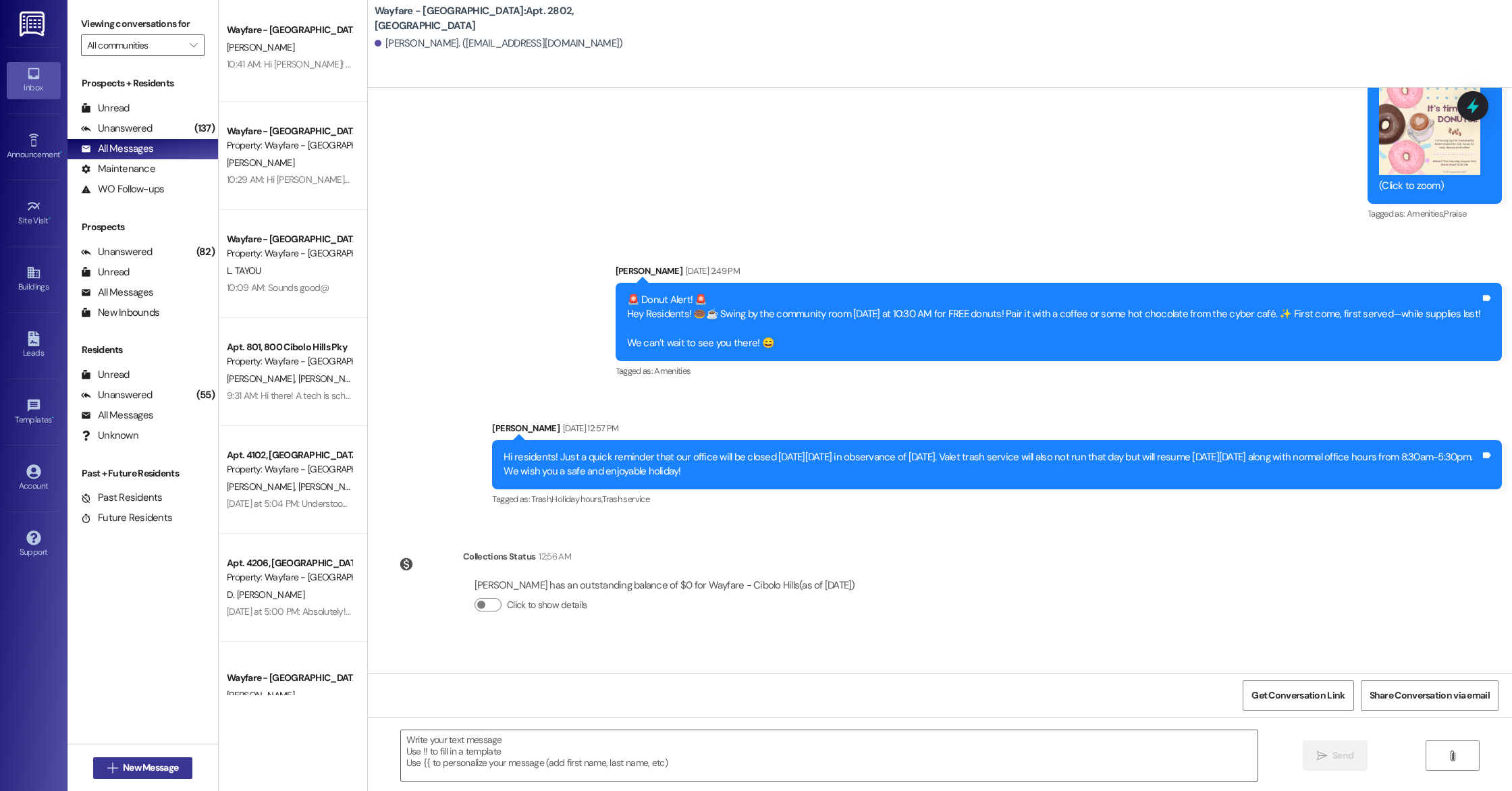
click at [136, 774] on span "New Message" at bounding box center [150, 767] width 55 height 14
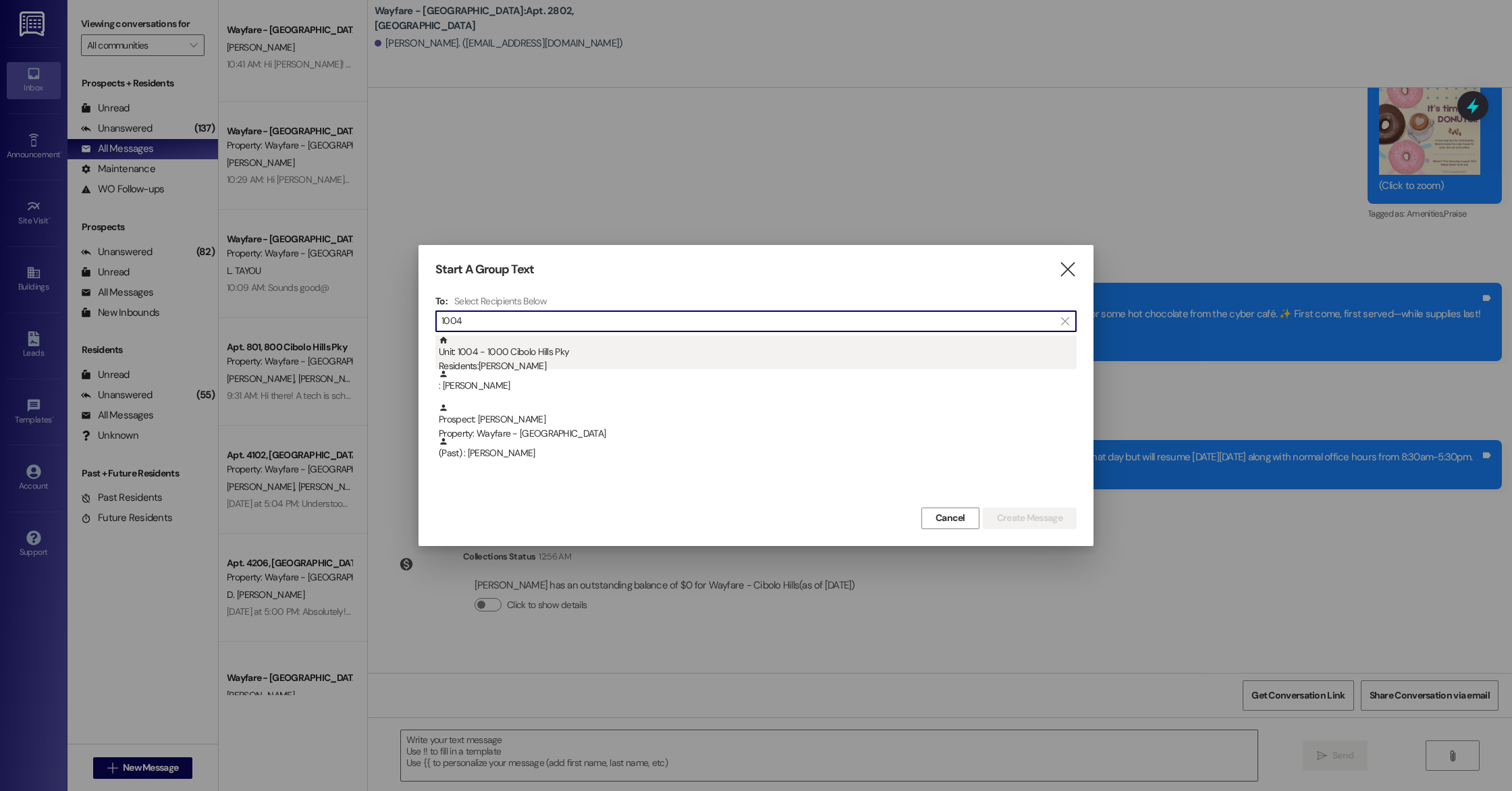
type input "1004"
click at [499, 360] on div "Residents: [PERSON_NAME]" at bounding box center [757, 366] width 638 height 14
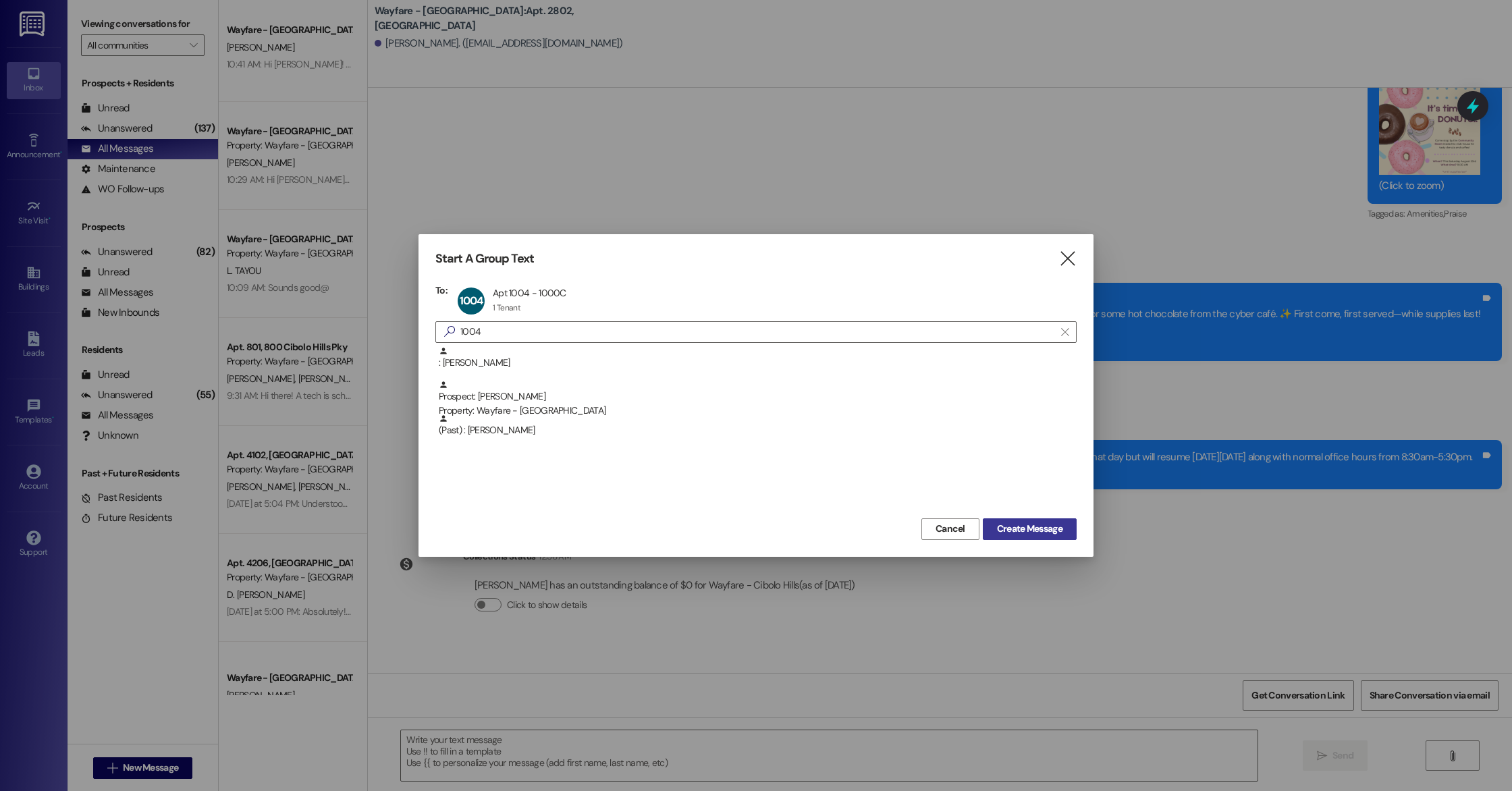
click at [999, 526] on span "Create Message" at bounding box center [1030, 529] width 65 height 14
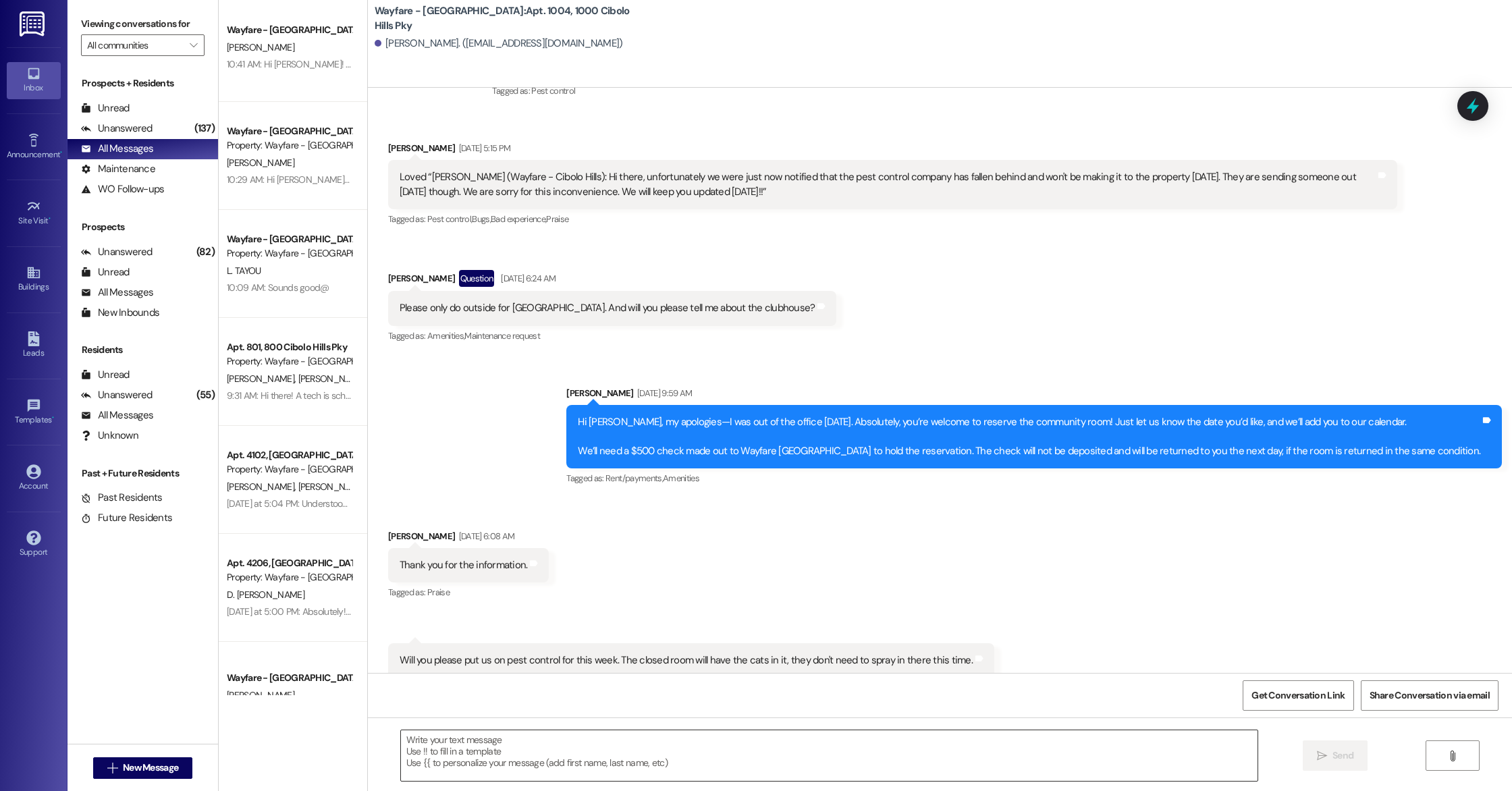
scroll to position [38233, 0]
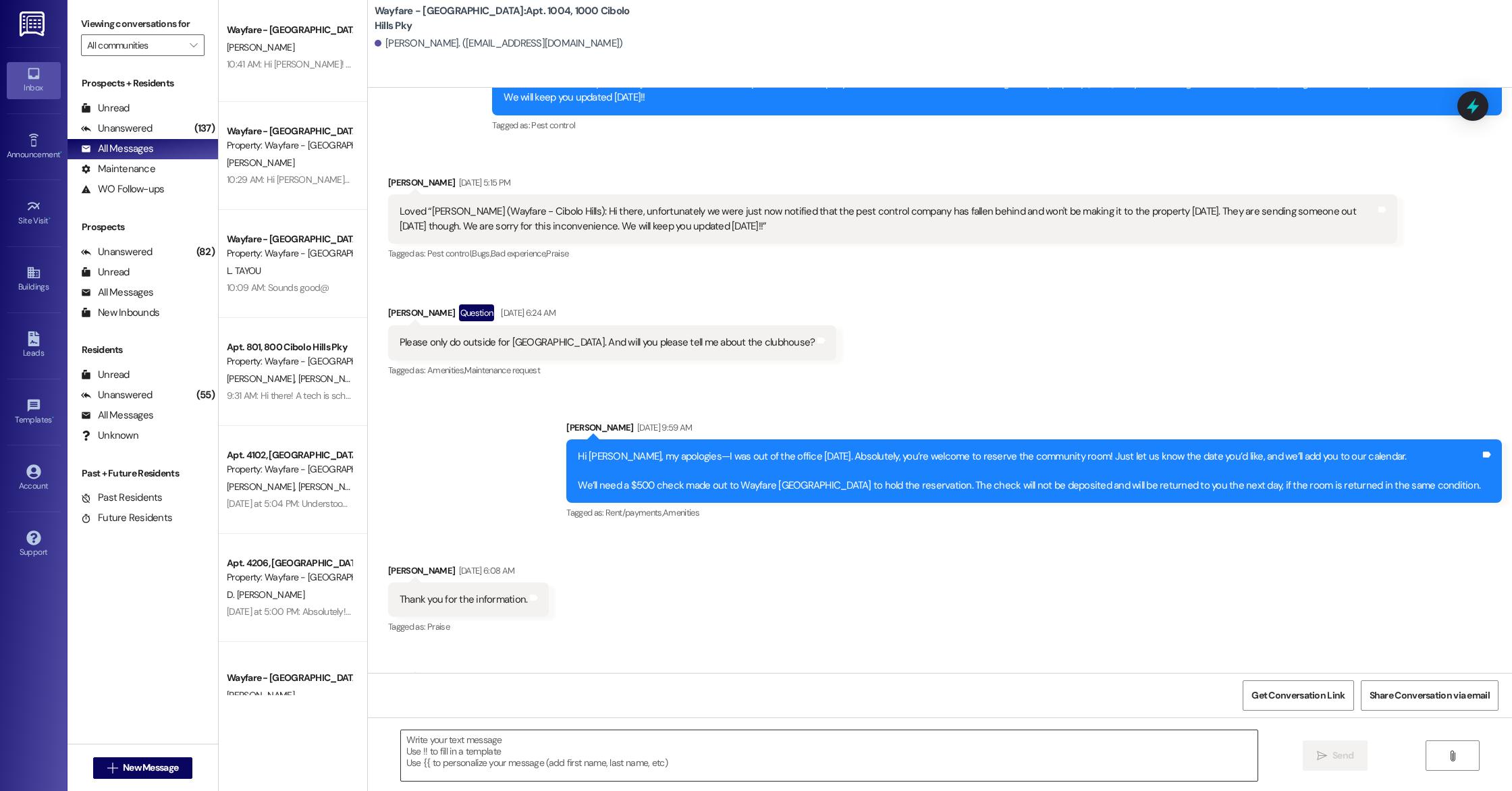
click at [501, 755] on textarea at bounding box center [829, 755] width 857 height 50
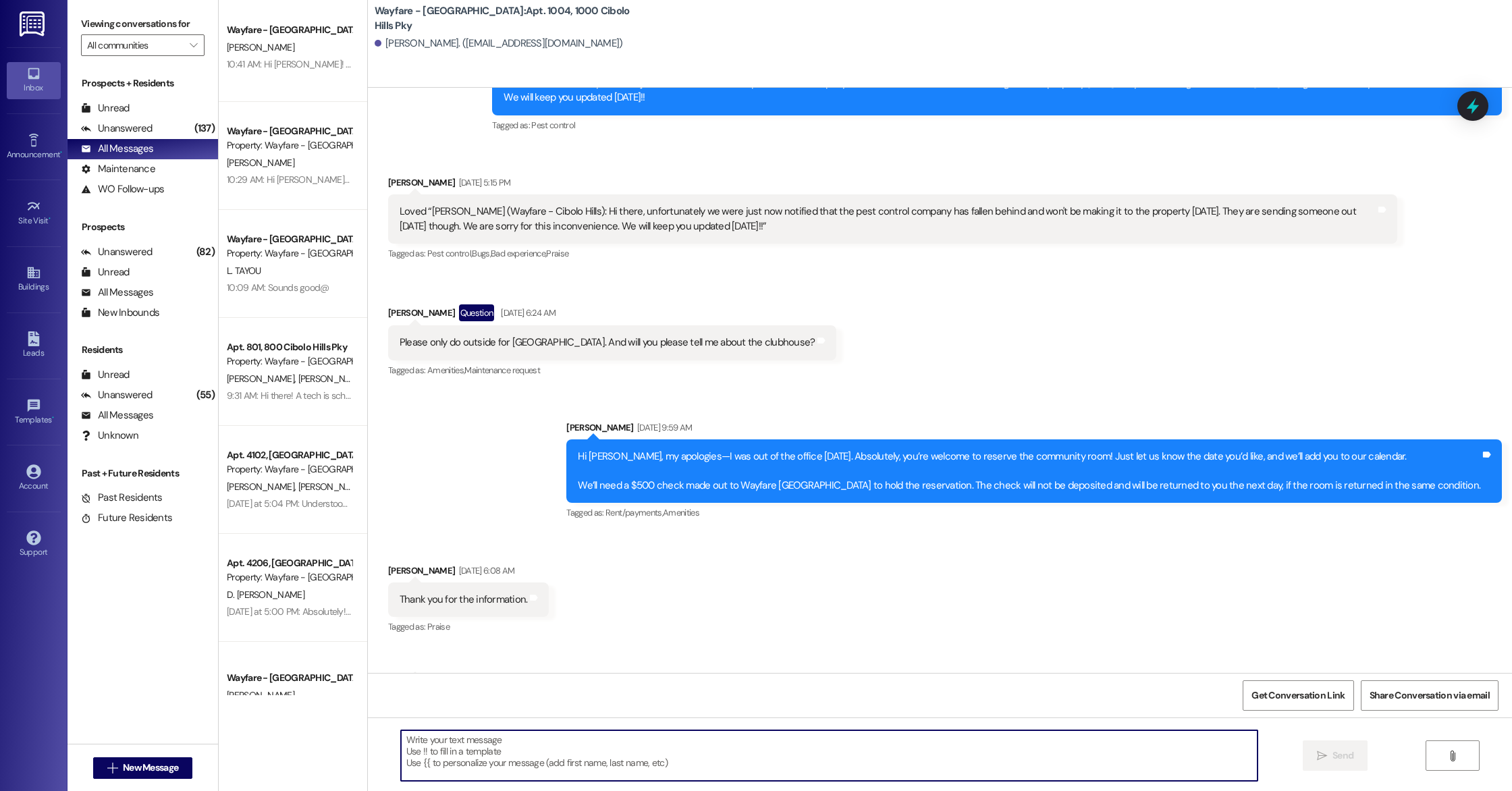
paste textarea "Hi there! The pest control company is here and is going to arrive at your unit …"
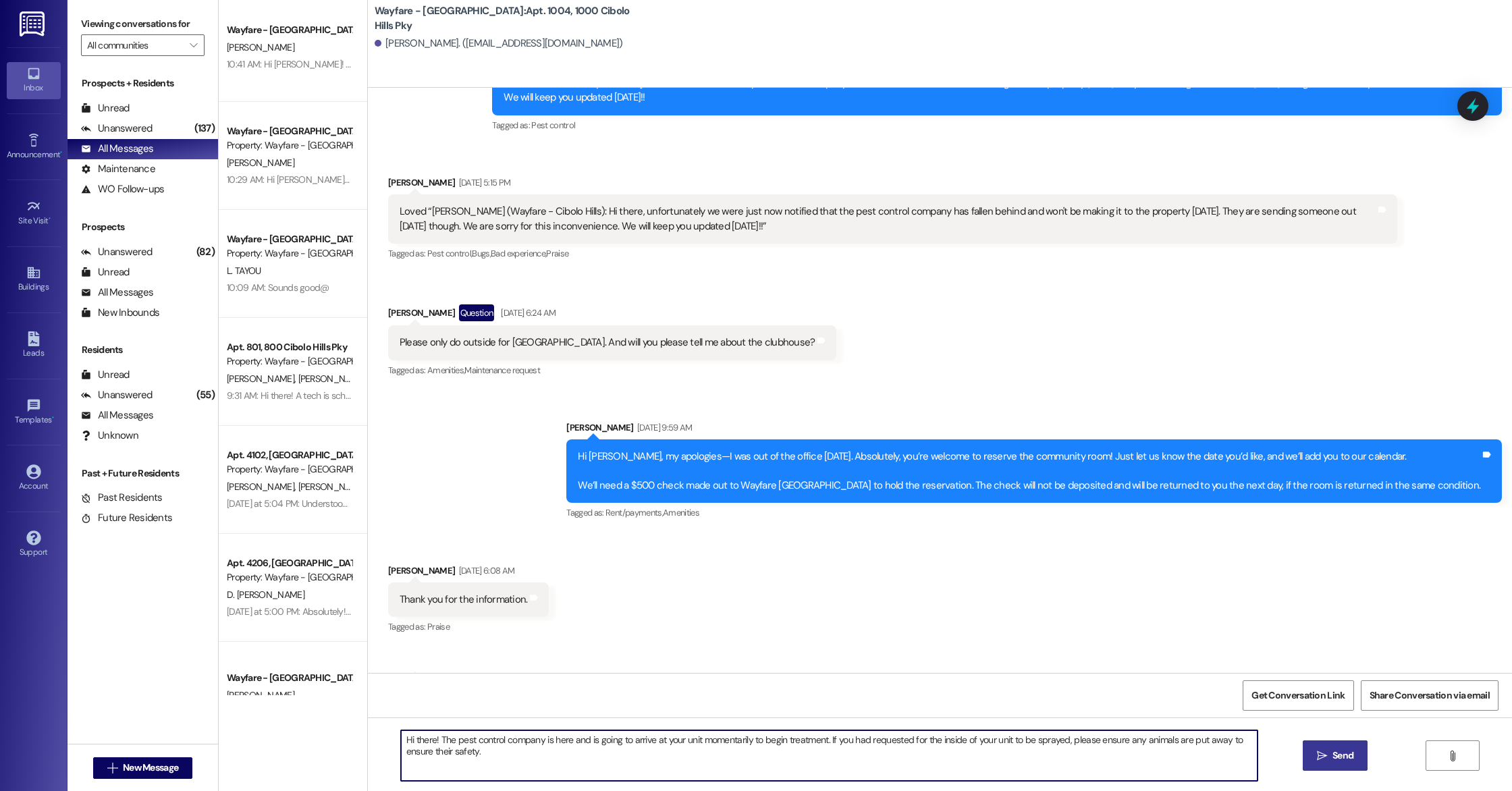
type textarea "Hi there! The pest control company is here and is going to arrive at your unit …"
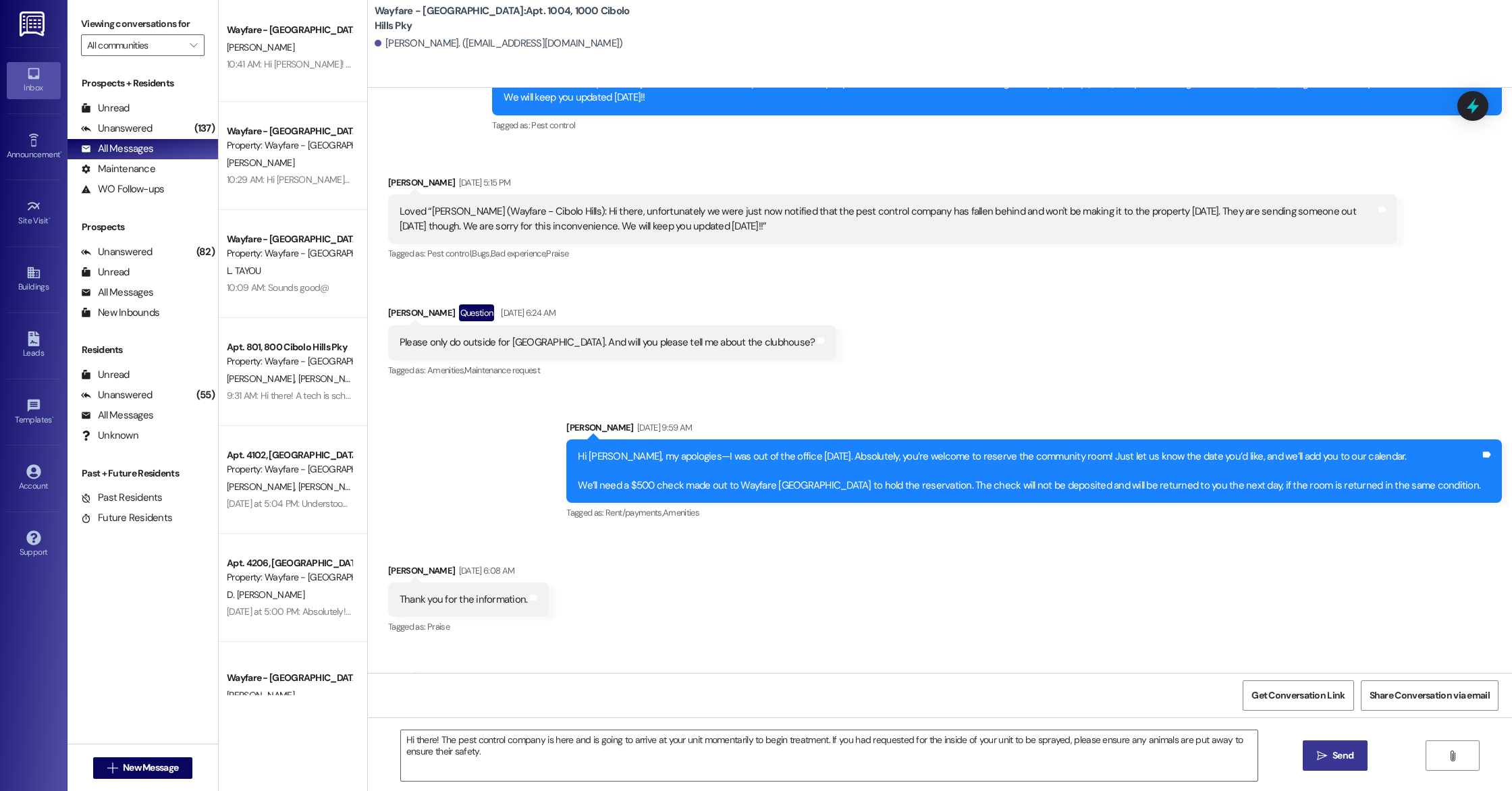
click at [1316, 755] on icon "" at bounding box center [1321, 755] width 10 height 11
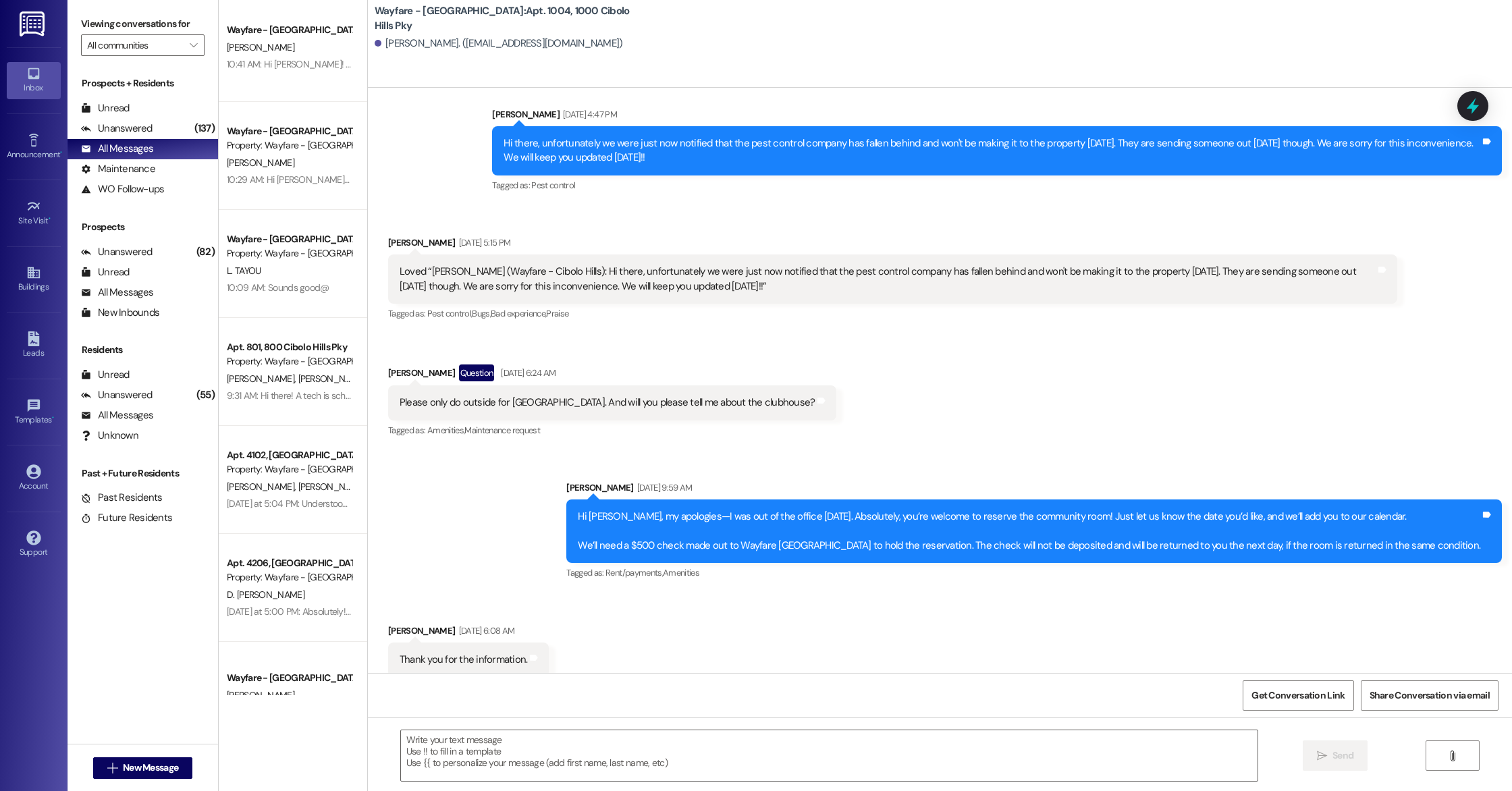
scroll to position [38173, 0]
click at [134, 770] on span "New Message" at bounding box center [150, 767] width 55 height 14
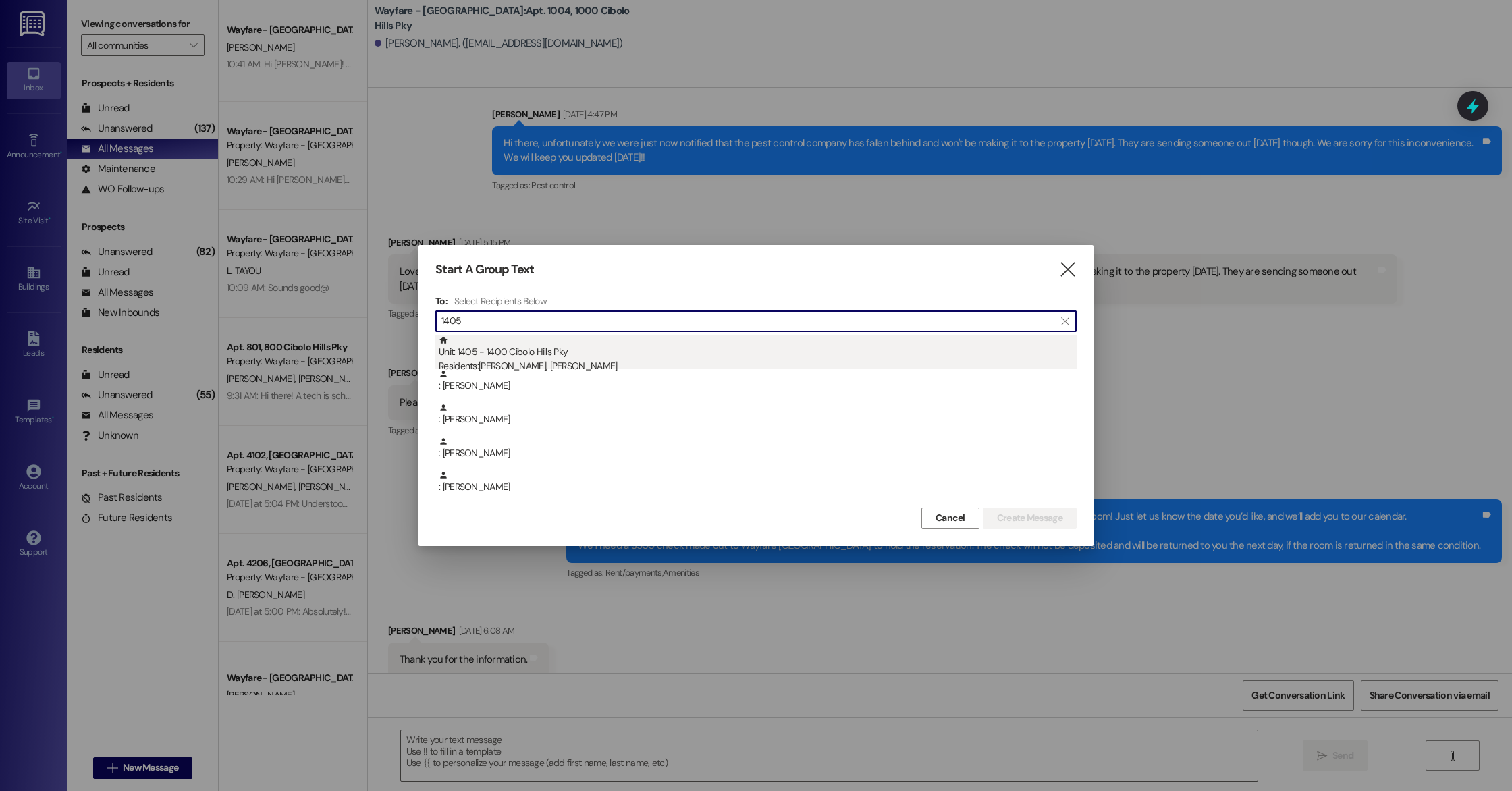
type input "1405"
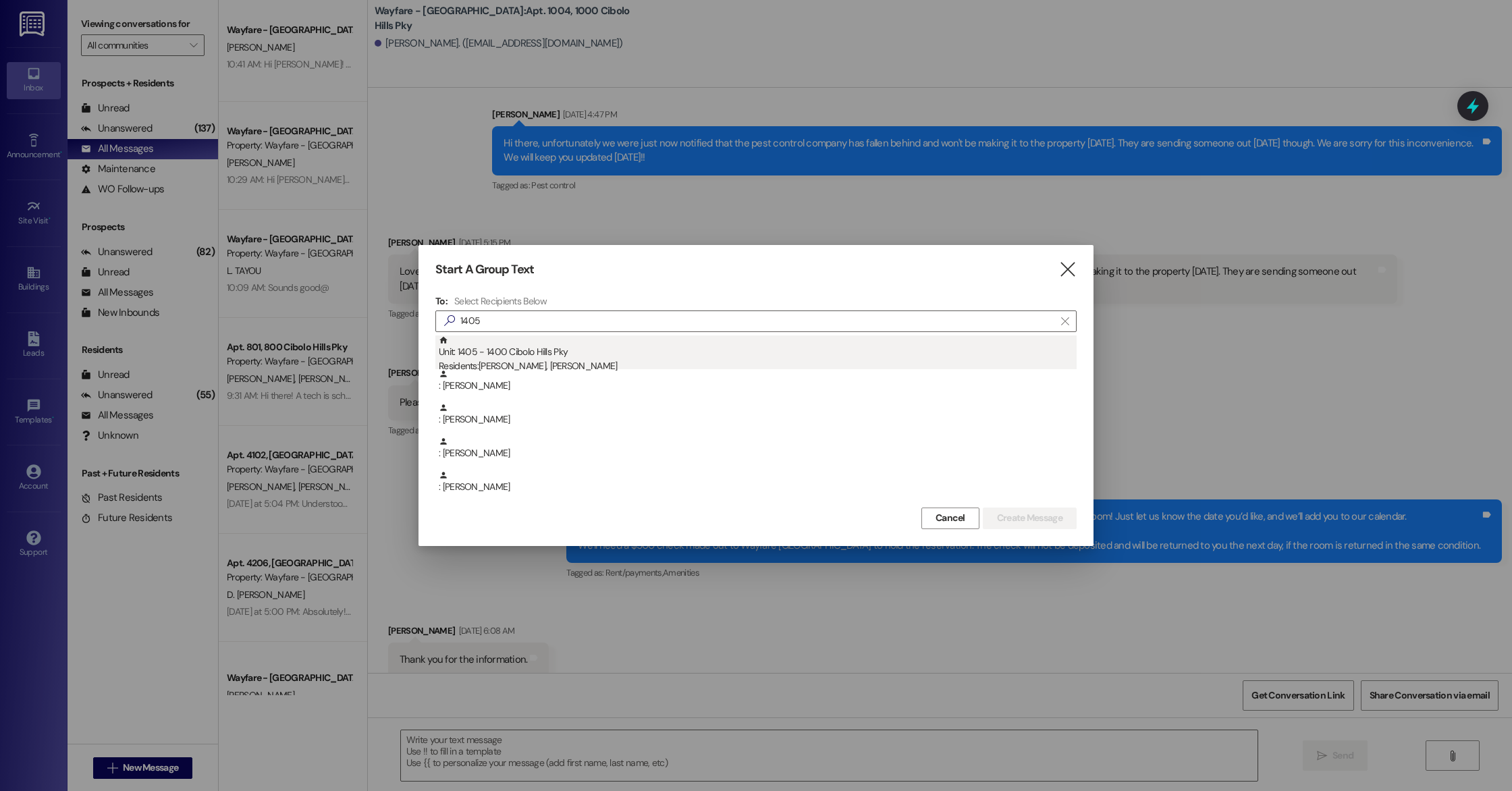
click at [605, 366] on div "Residents: [PERSON_NAME], [PERSON_NAME]" at bounding box center [757, 366] width 638 height 14
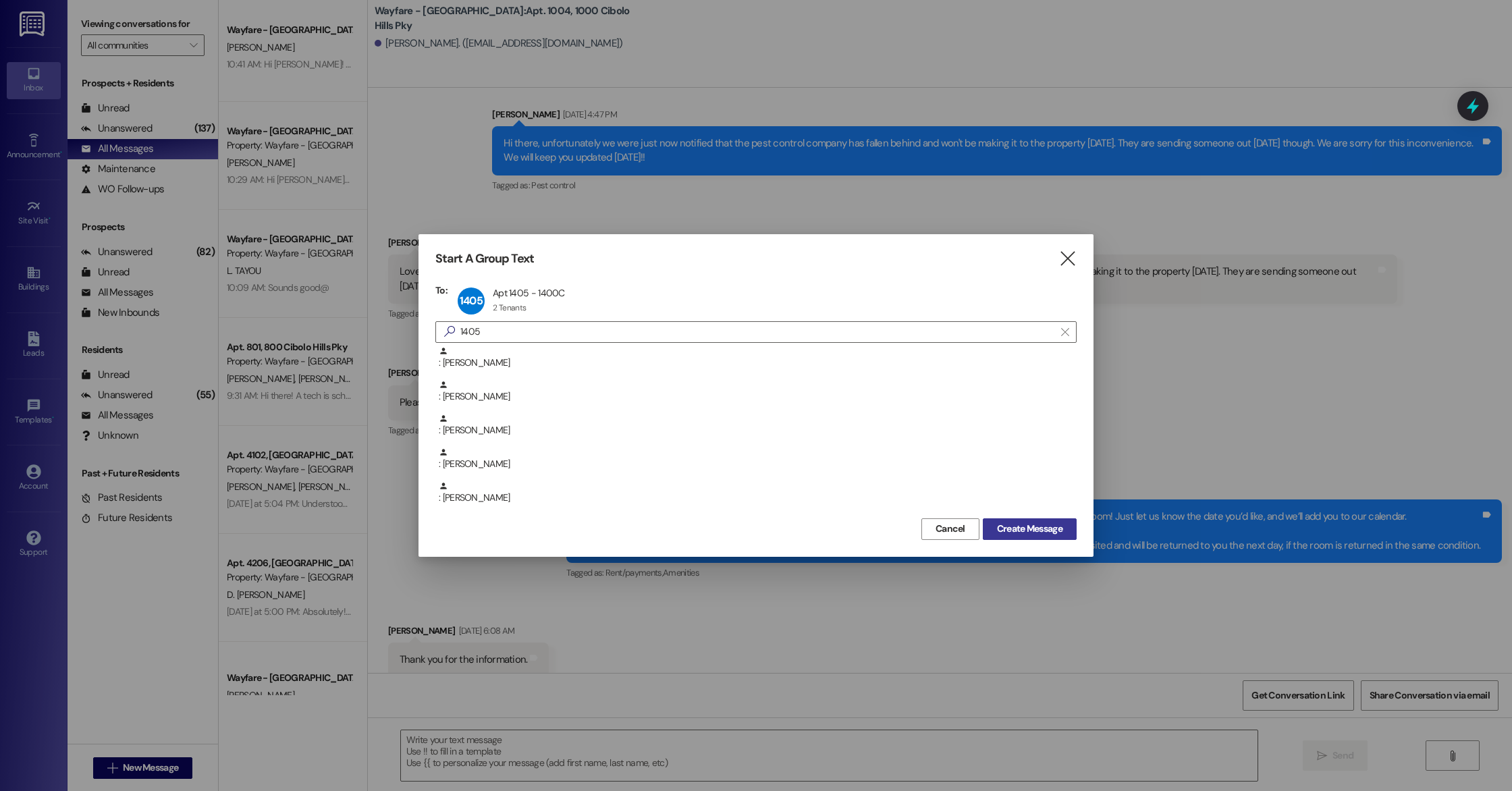
click at [1013, 533] on span "Create Message" at bounding box center [1030, 529] width 65 height 14
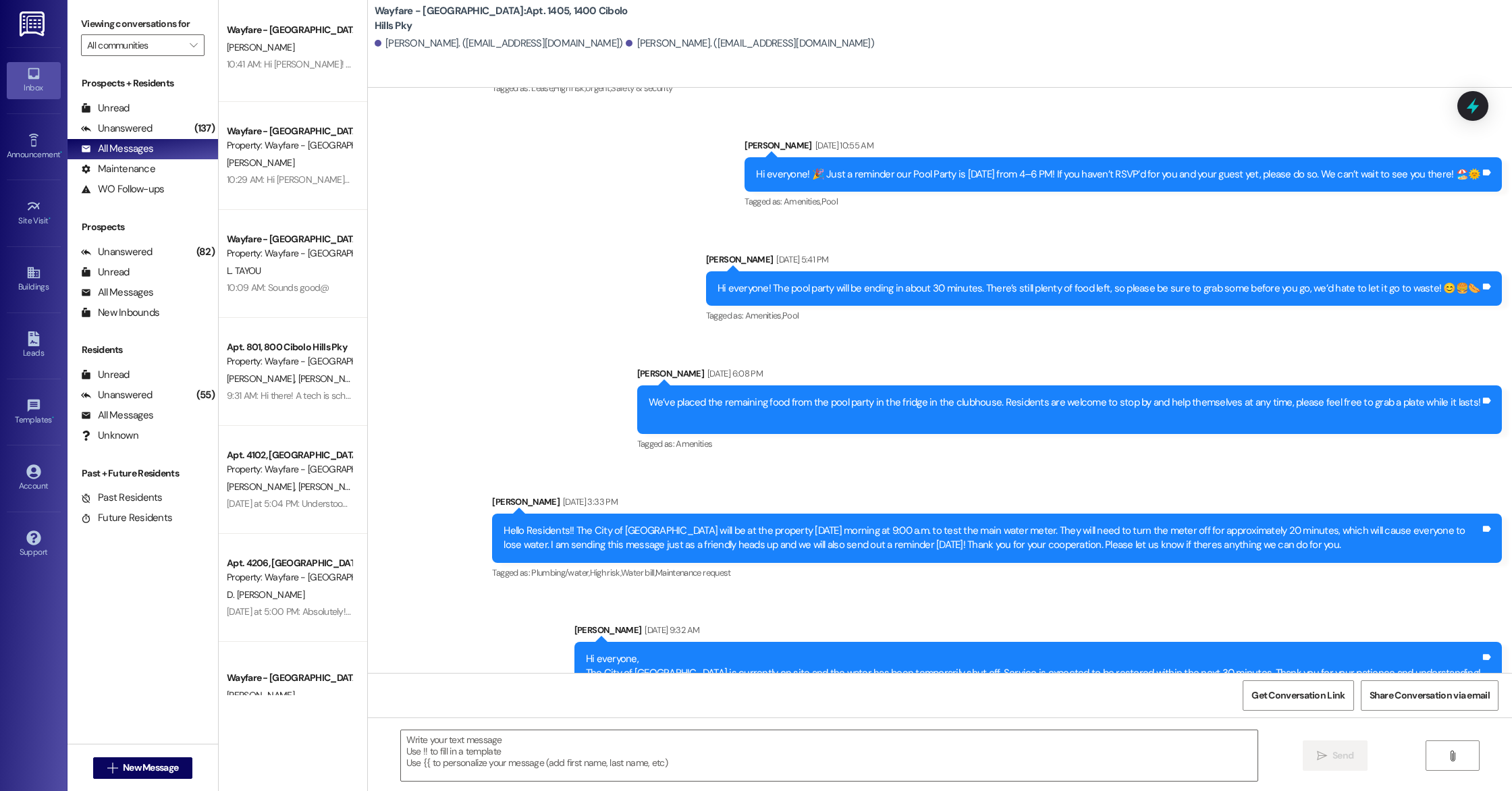
scroll to position [6673, 0]
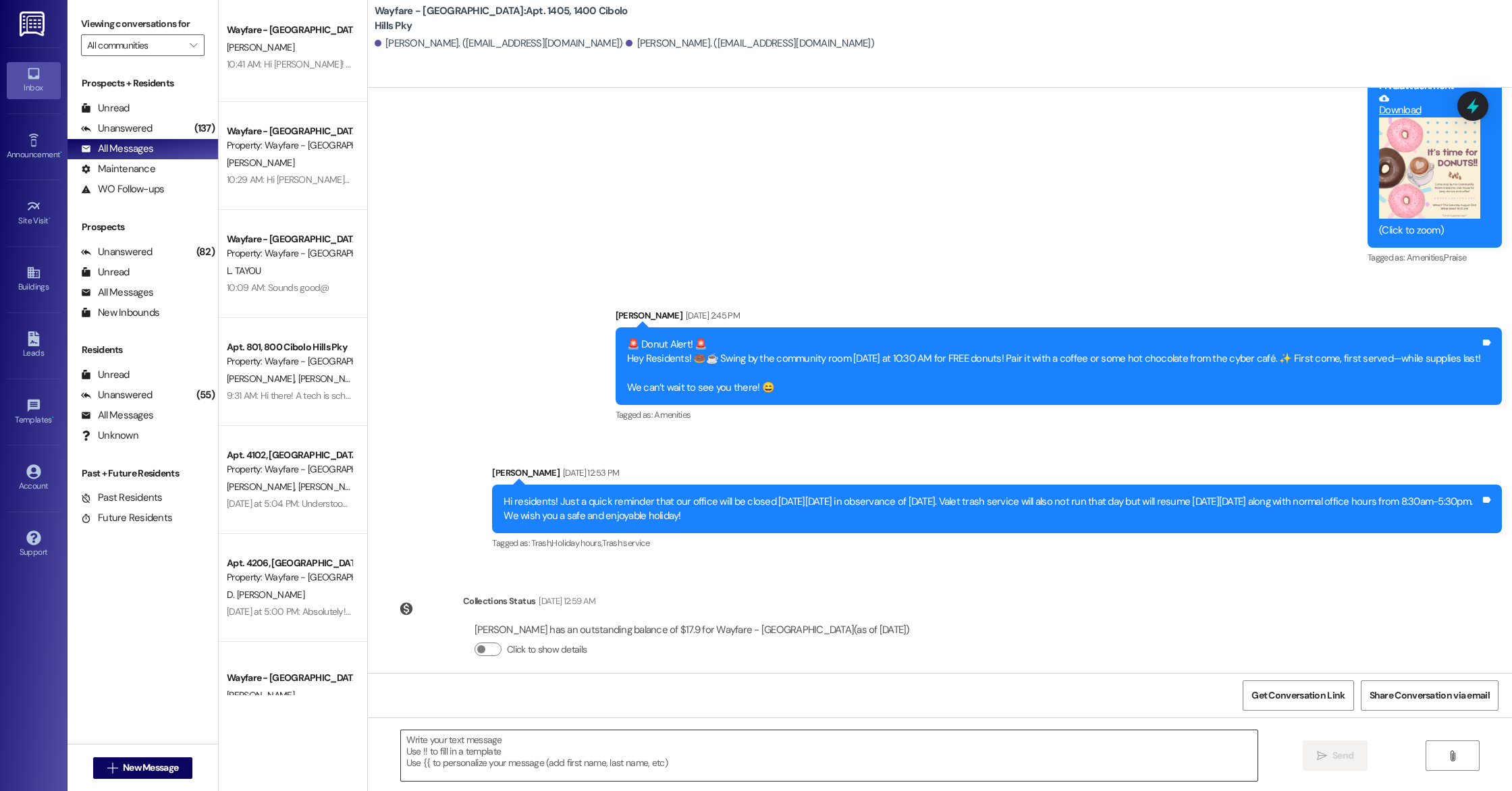
click at [440, 755] on textarea at bounding box center [829, 755] width 857 height 50
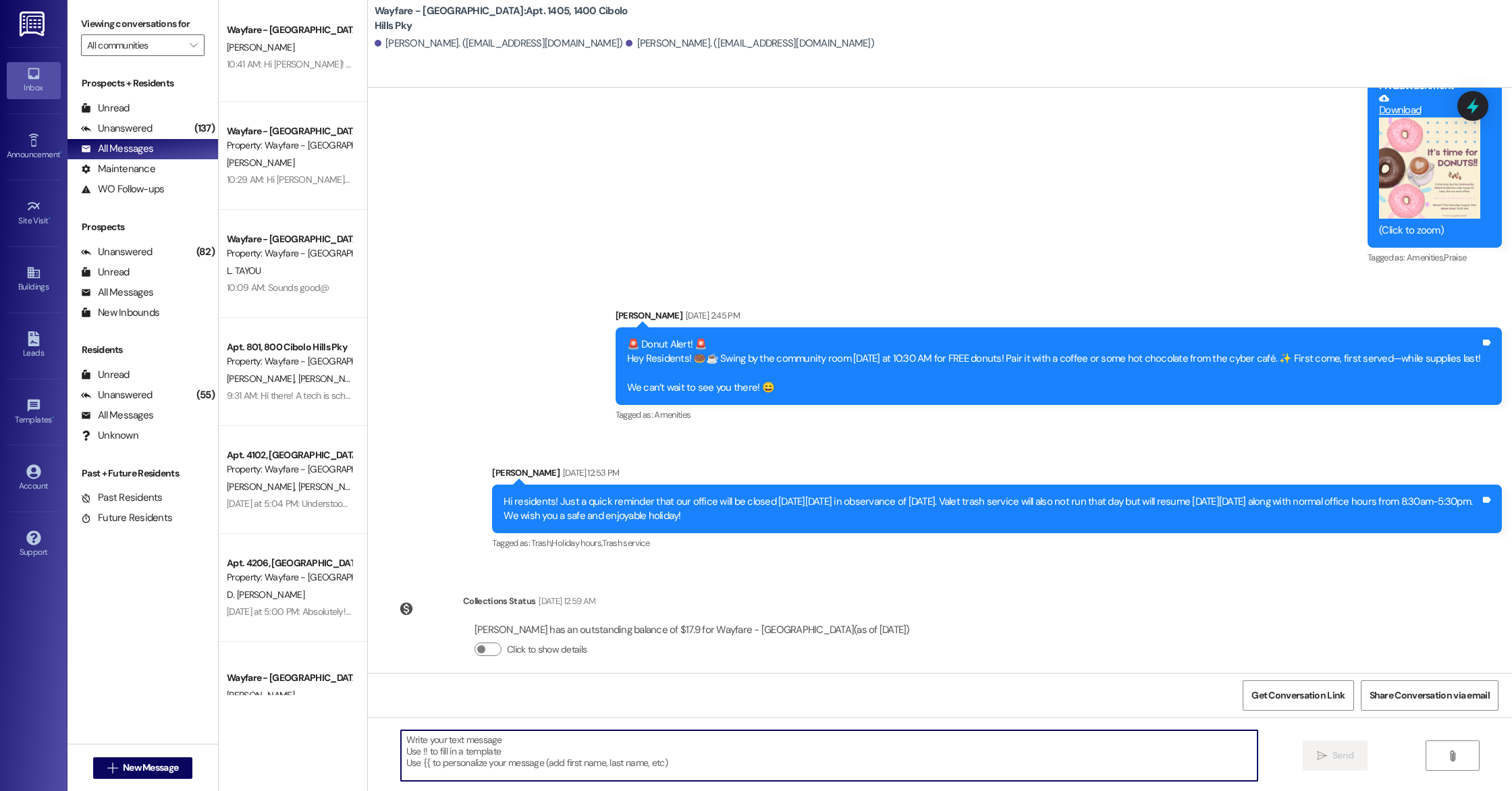
paste textarea "Hi there! The pest control company is here and is going to arrive at your unit …"
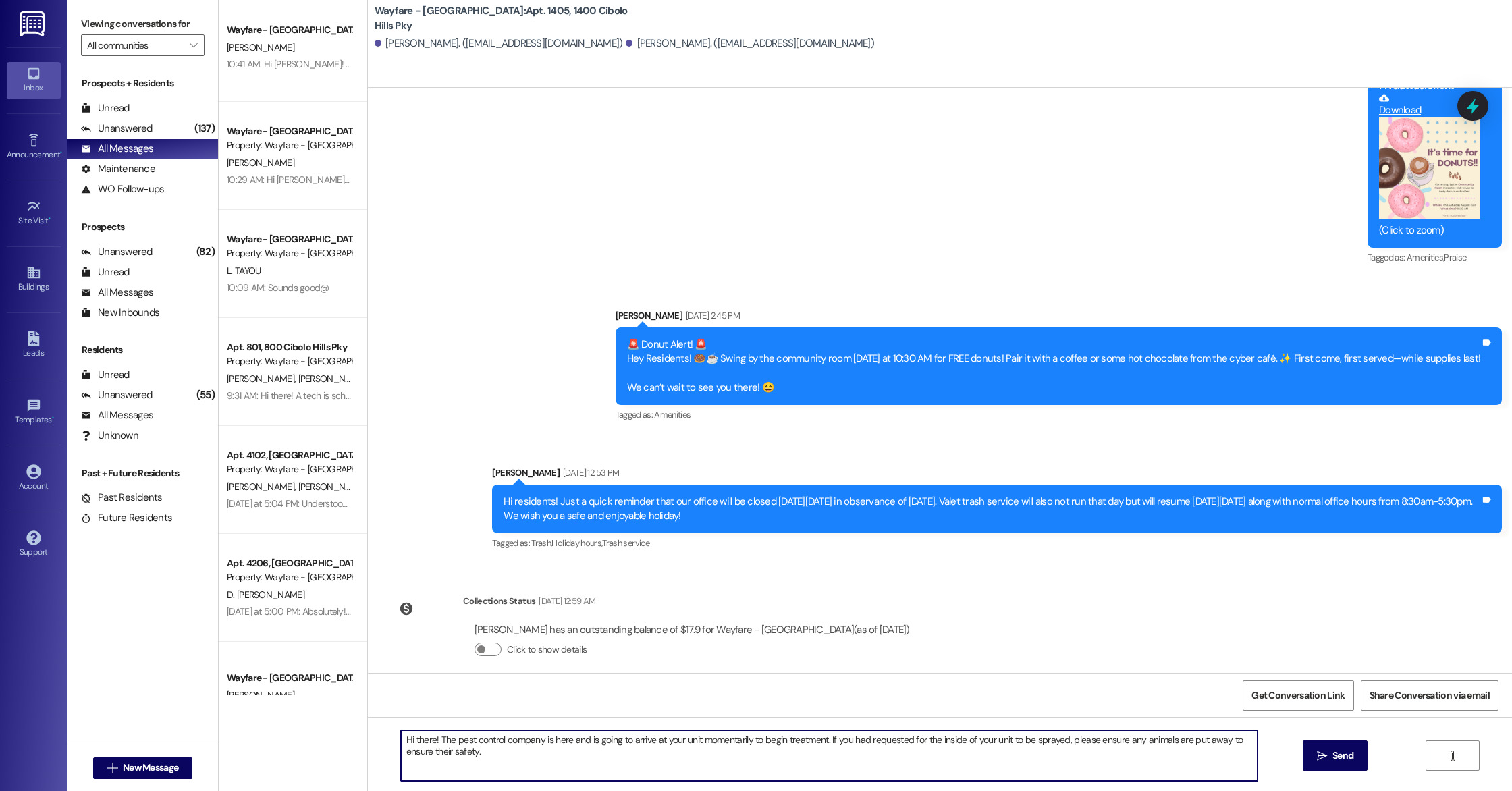
click at [534, 764] on textarea "Hi there! The pest control company is here and is going to arrive at your unit …" at bounding box center [829, 755] width 857 height 50
type textarea "Hi there! The pest control company is here and is going to arrive at your unit …"
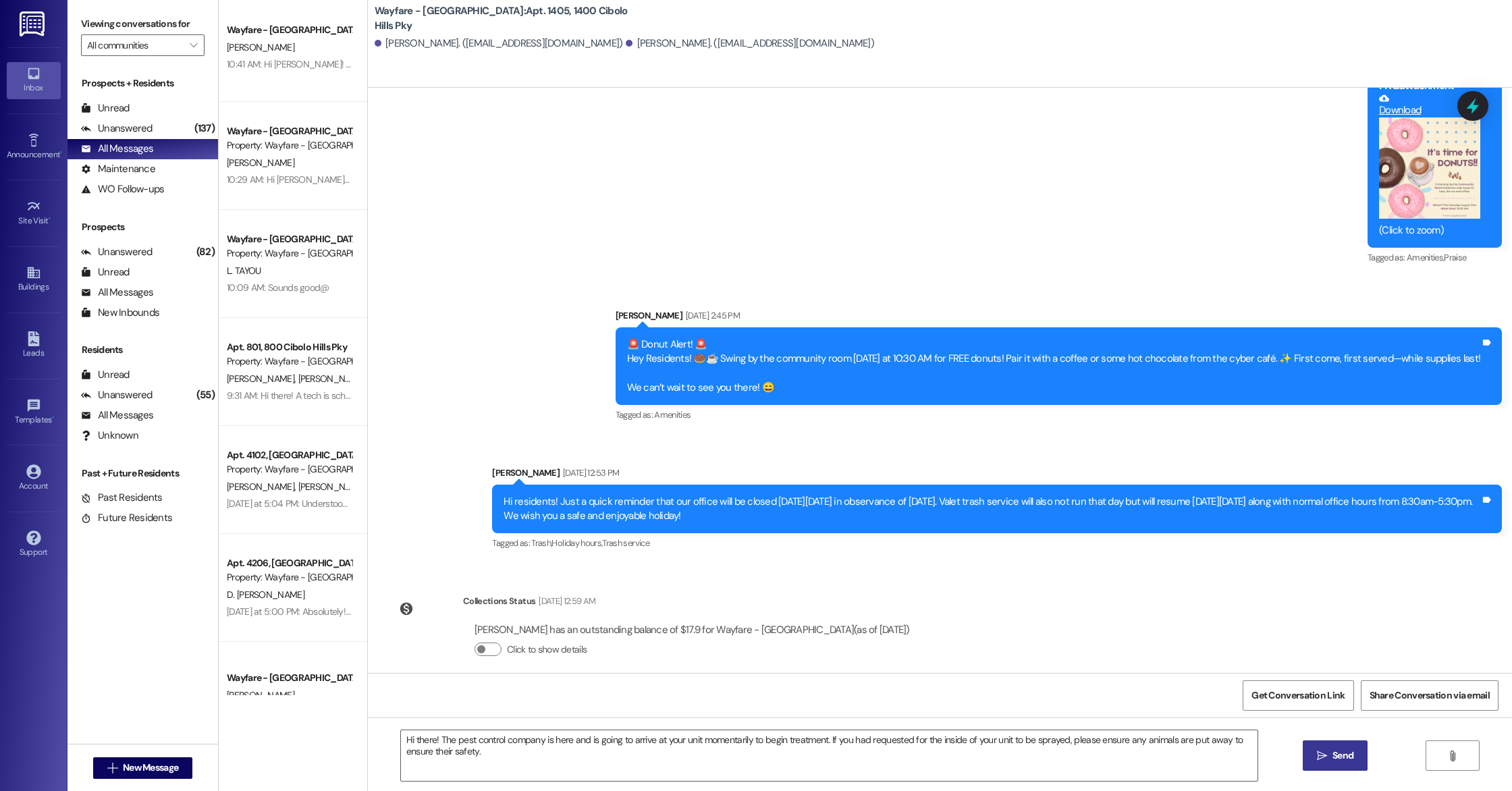
click at [1333, 755] on span "Send" at bounding box center [1342, 755] width 21 height 14
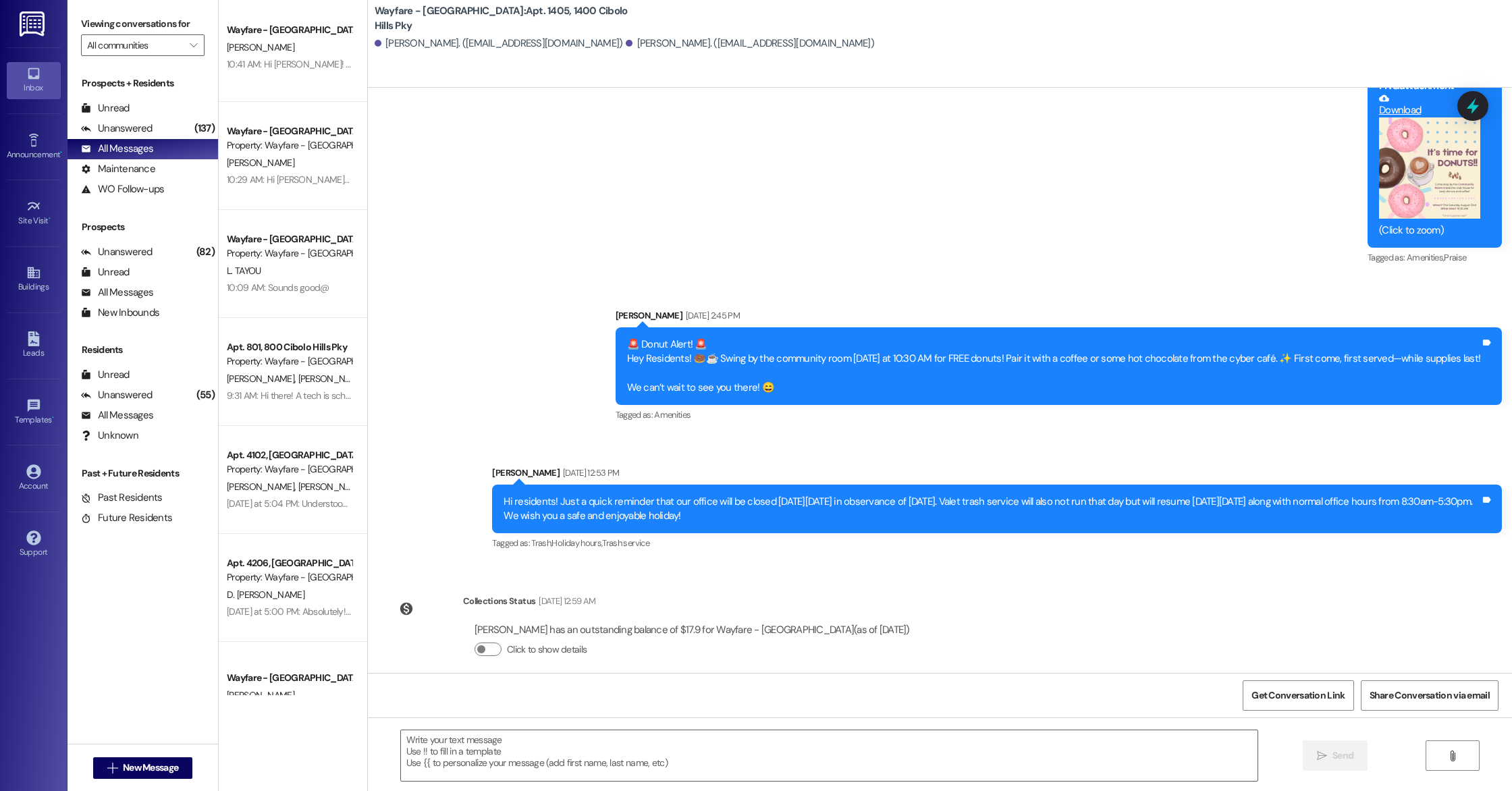
scroll to position [6767, 0]
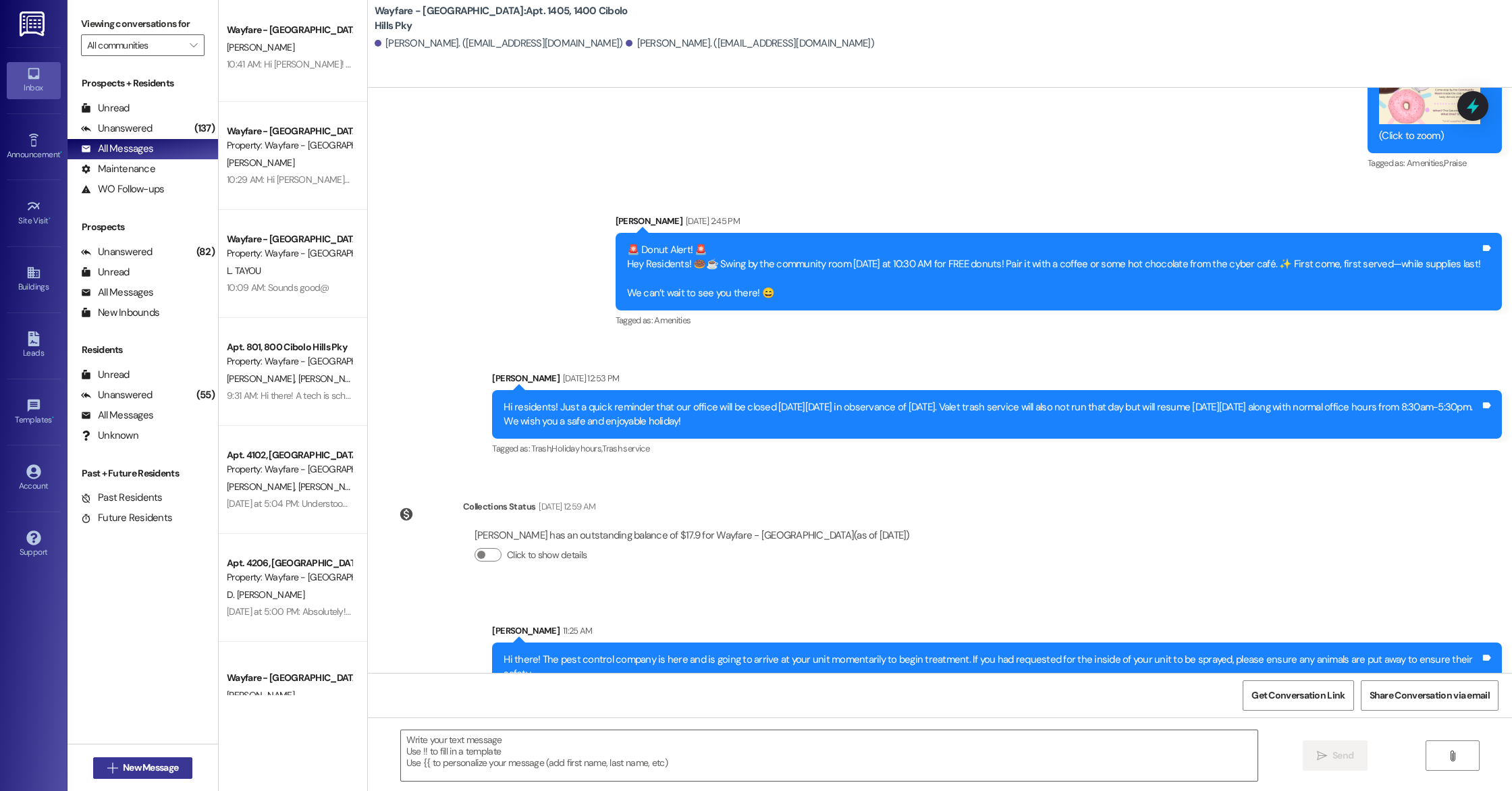
click at [157, 761] on span "New Message" at bounding box center [150, 767] width 55 height 14
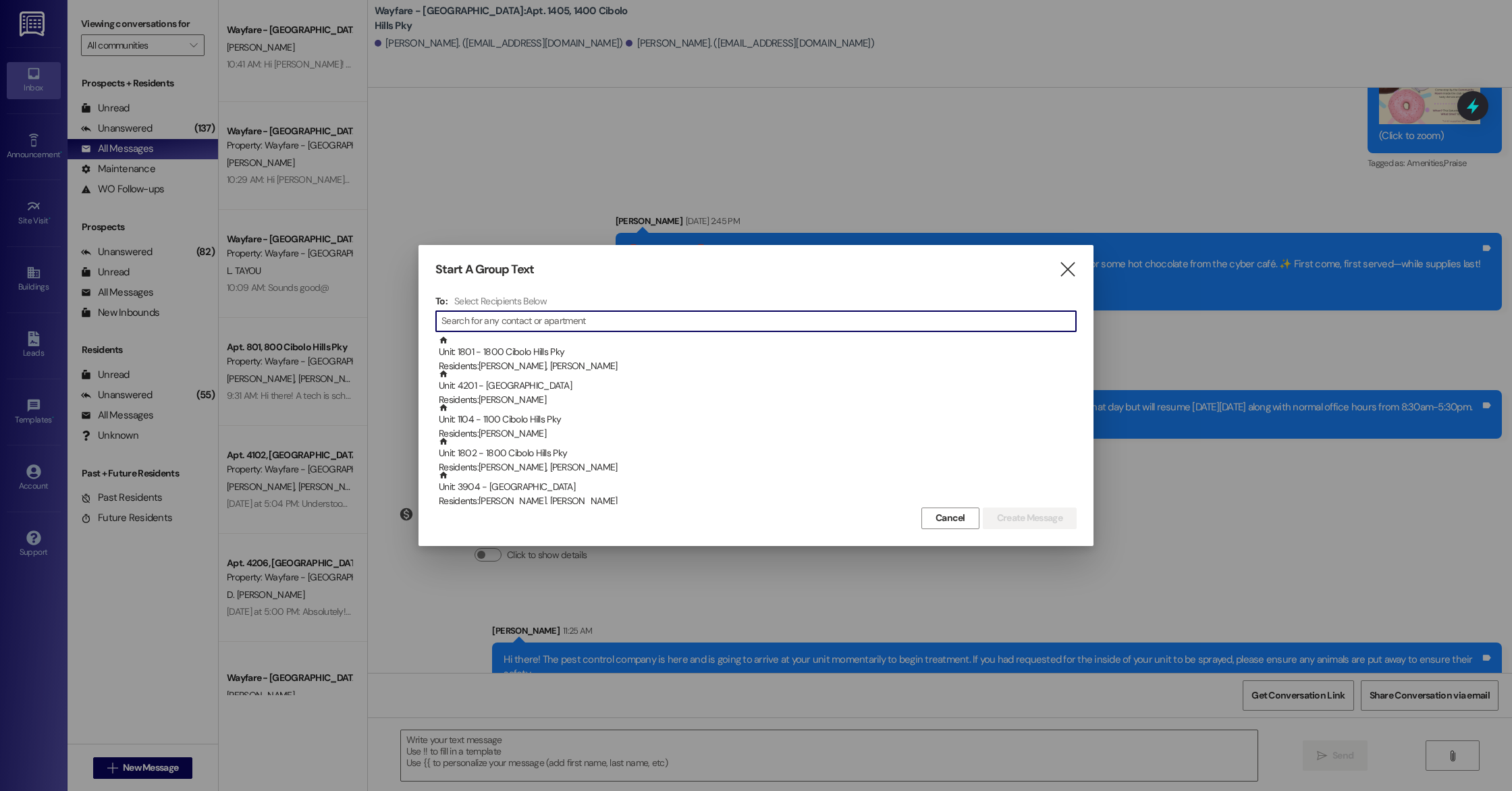
click at [453, 322] on input at bounding box center [758, 321] width 634 height 19
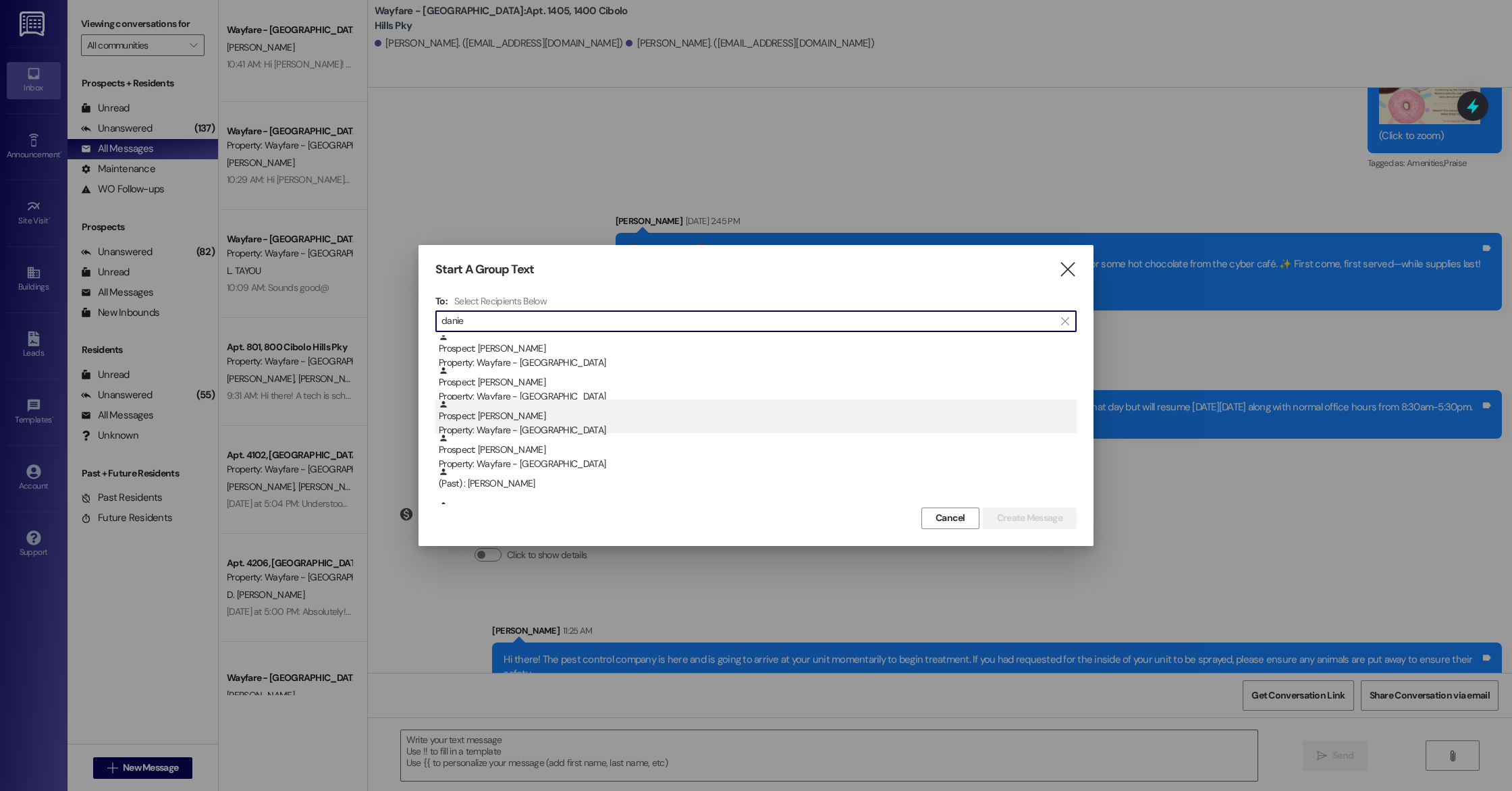
type input "danie"
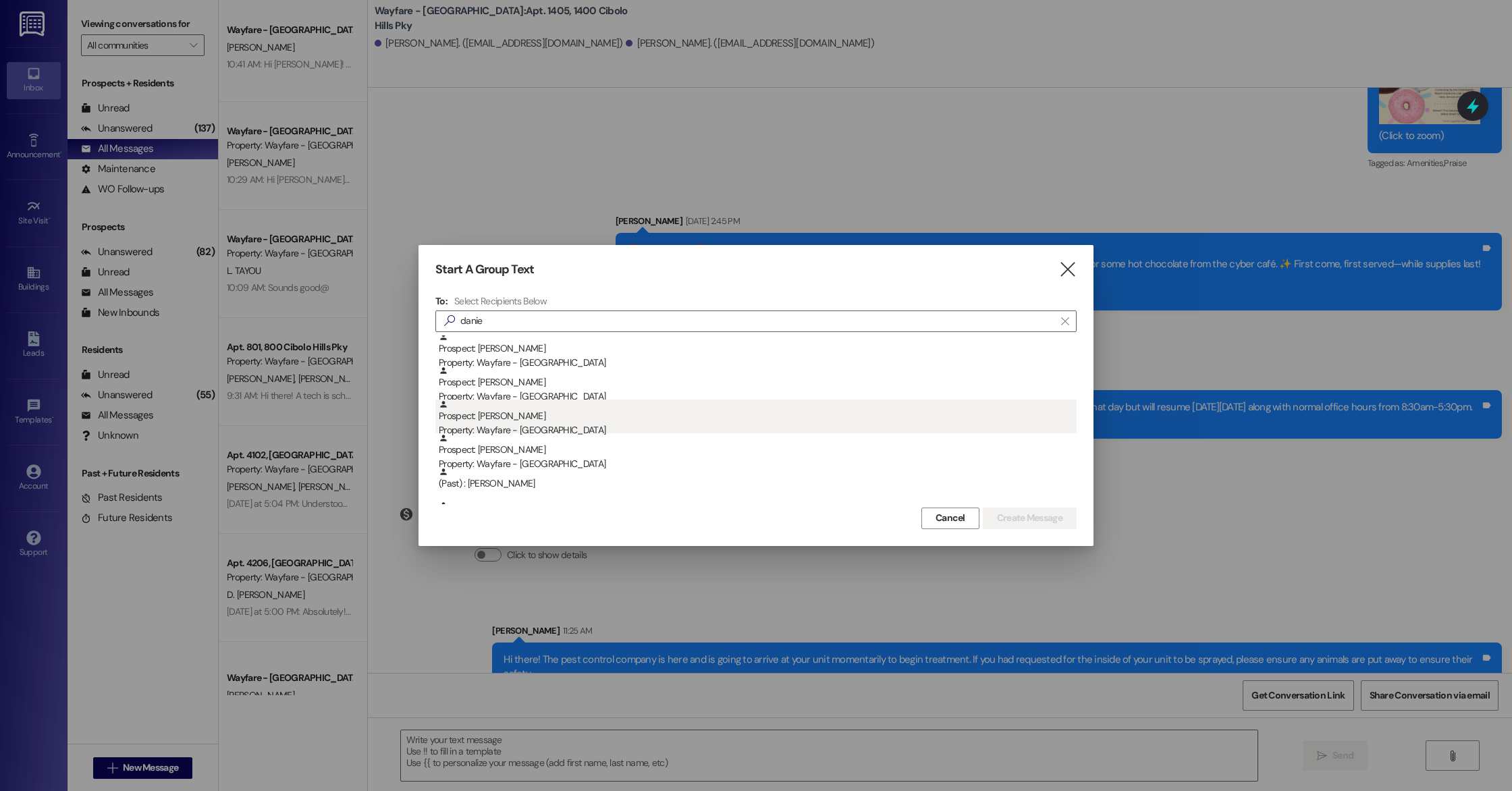
click at [565, 423] on div "Property: Wayfare - [GEOGRAPHIC_DATA]" at bounding box center [757, 430] width 638 height 14
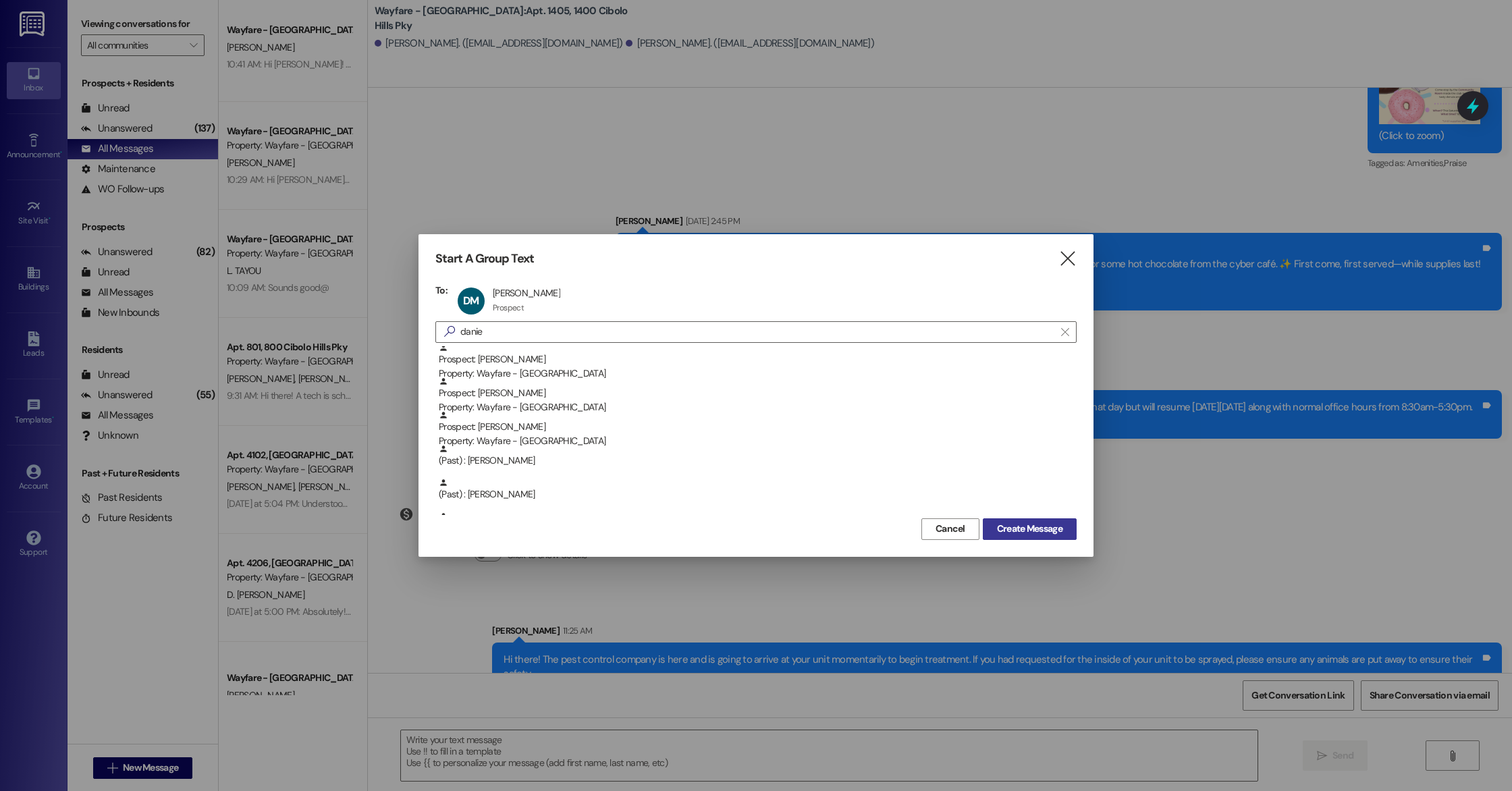
click at [1026, 528] on span "Create Message" at bounding box center [1030, 529] width 65 height 14
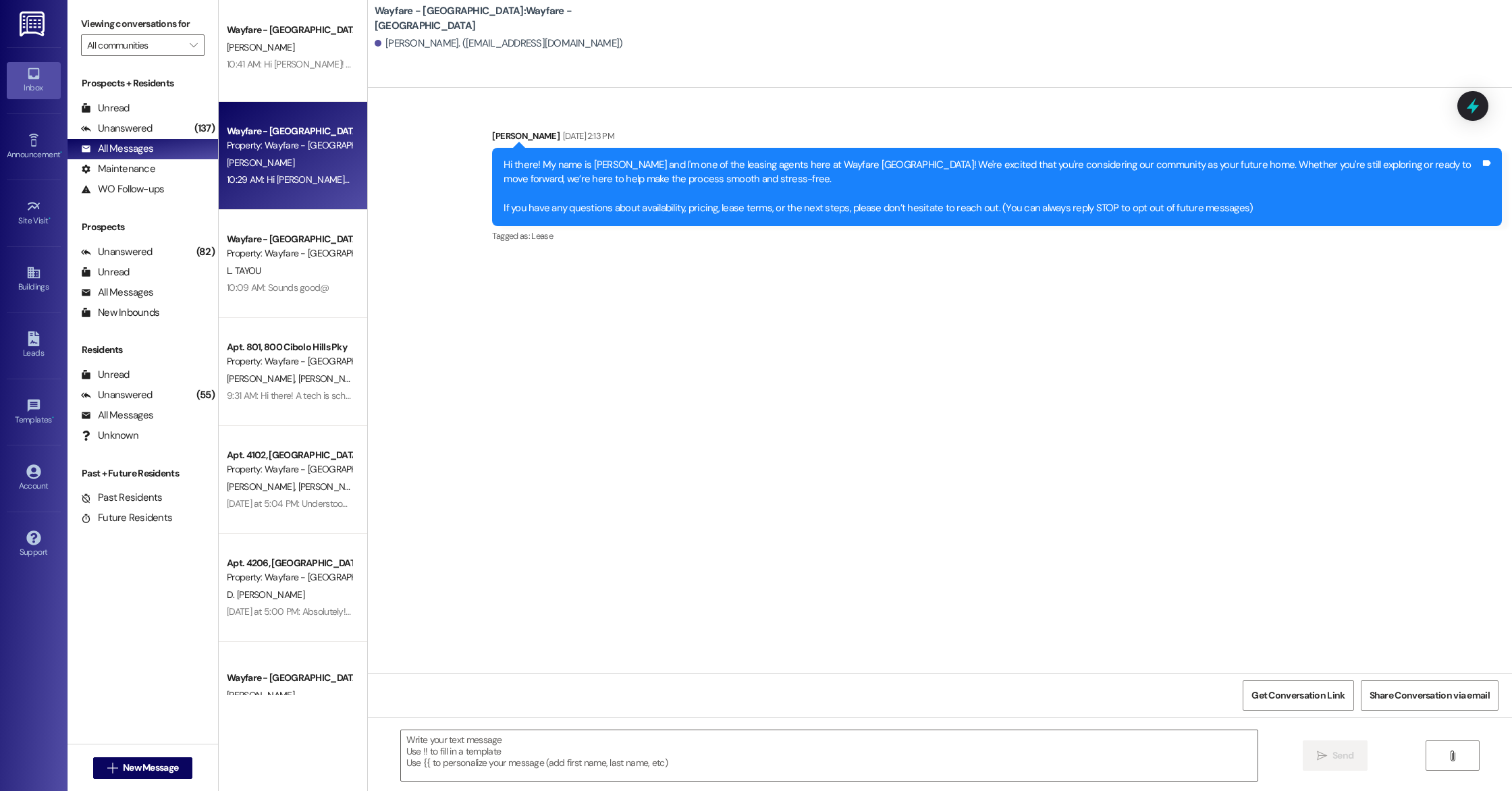
scroll to position [0, 0]
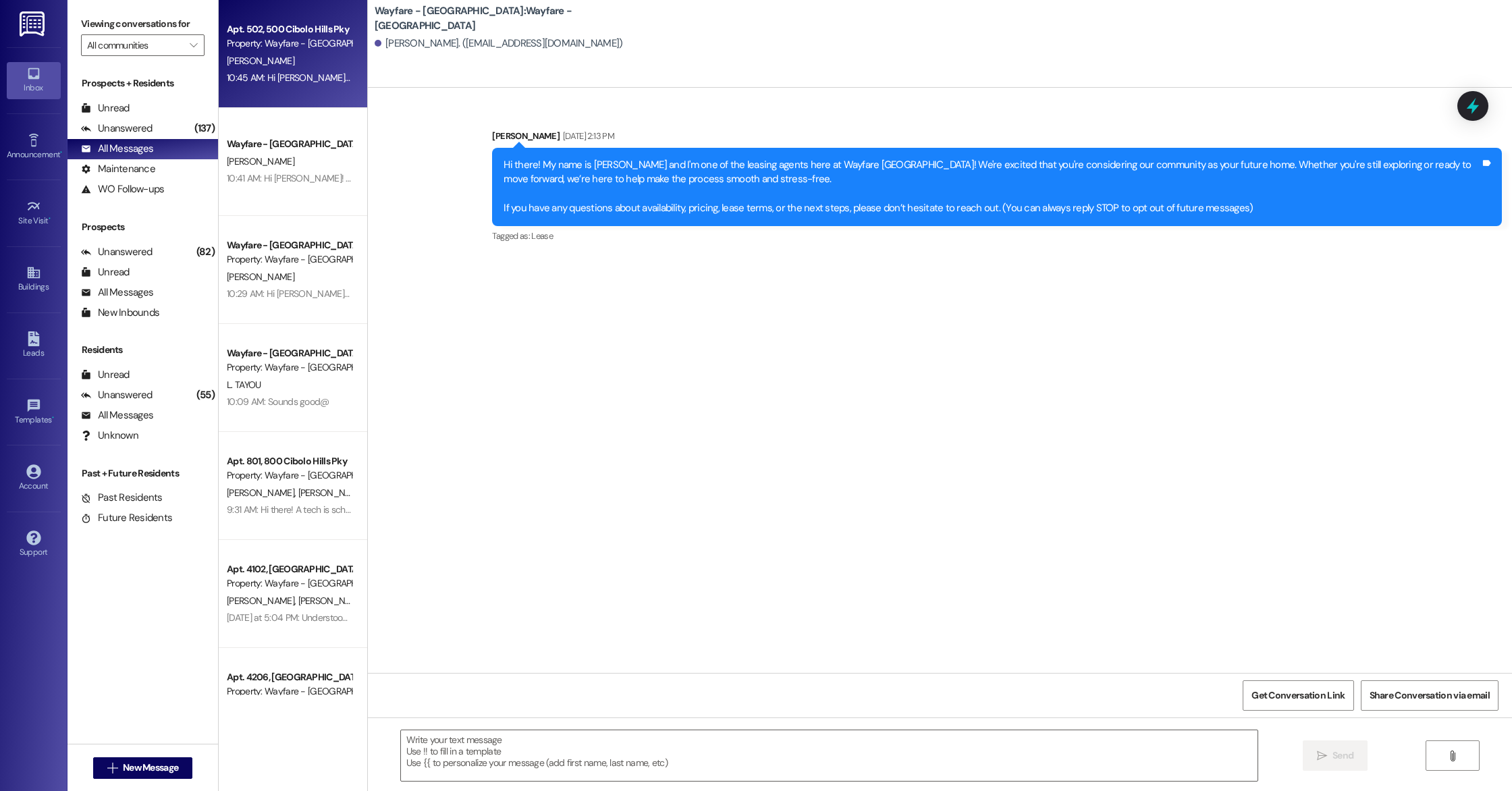
click at [237, 38] on div "Property: Wayfare - [GEOGRAPHIC_DATA]" at bounding box center [289, 43] width 125 height 14
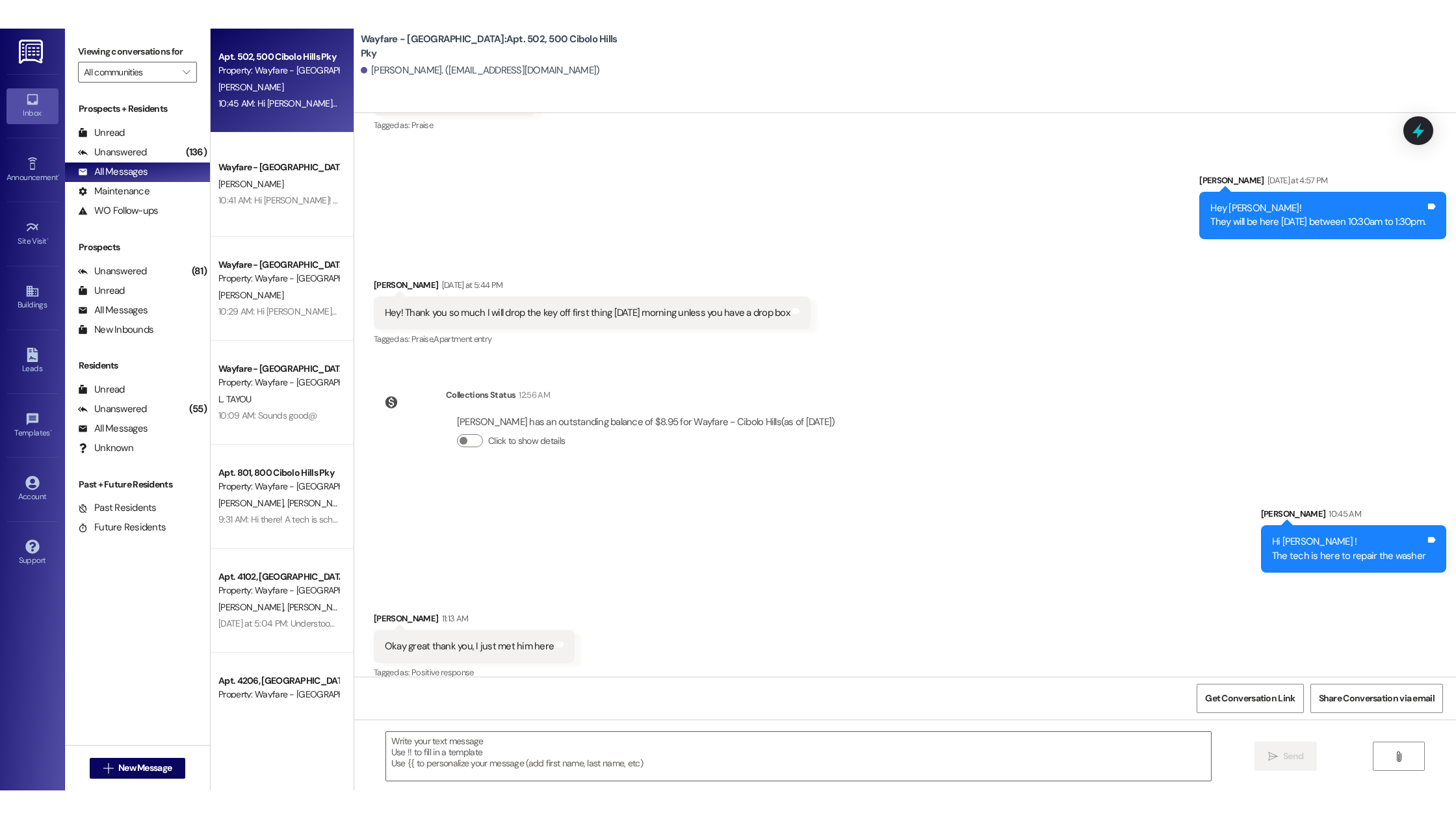
scroll to position [55591, 0]
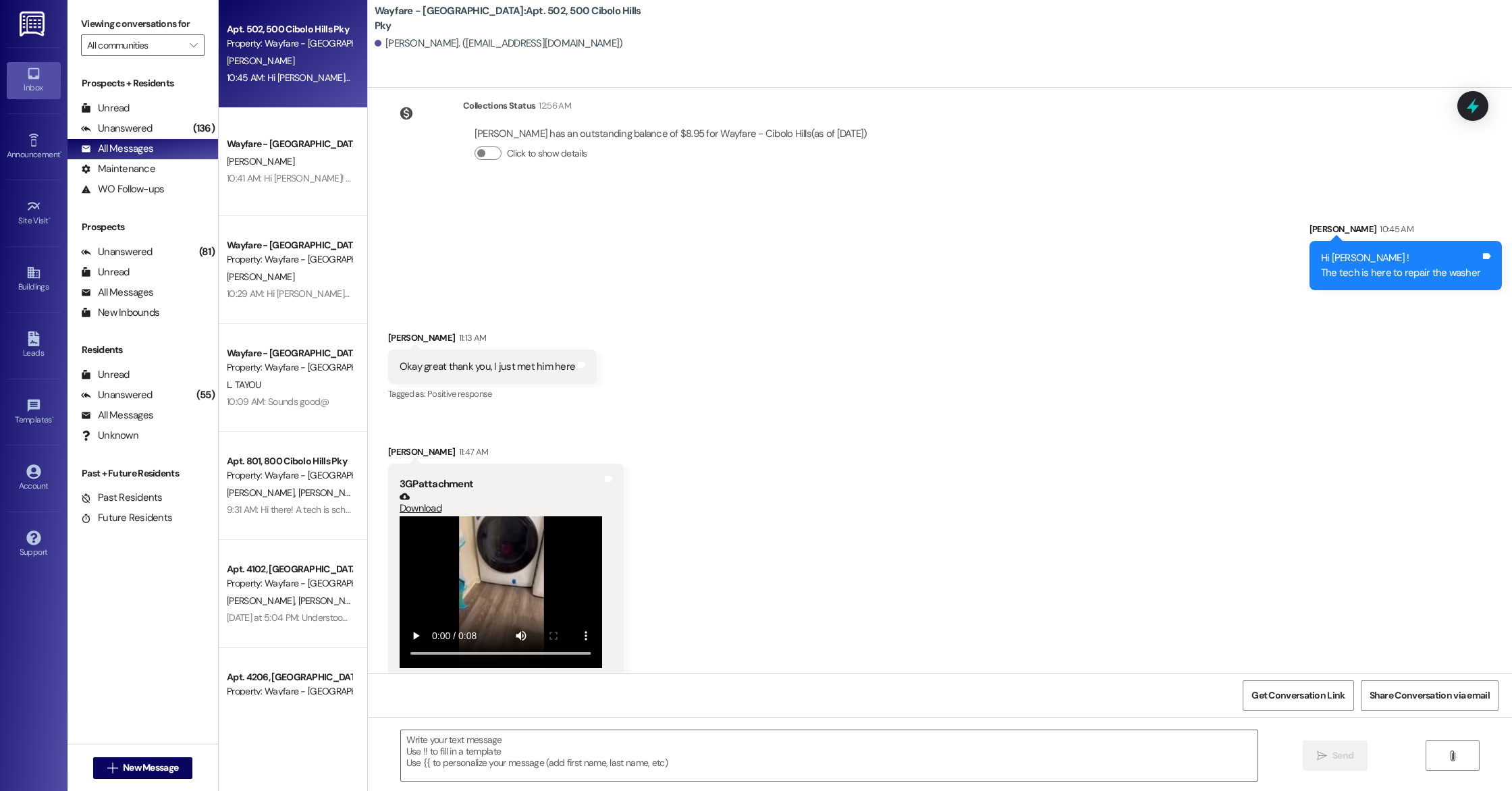
click at [493, 516] on video at bounding box center [500, 592] width 203 height 152
click at [477, 555] on video at bounding box center [500, 592] width 203 height 152
click at [457, 516] on video at bounding box center [500, 592] width 203 height 152
click at [874, 215] on div "Sent via SMS [PERSON_NAME] 10:45 AM Hi Faith ! The tech is here to repair the w…" at bounding box center [940, 246] width 1144 height 109
